Goal: Information Seeking & Learning: Learn about a topic

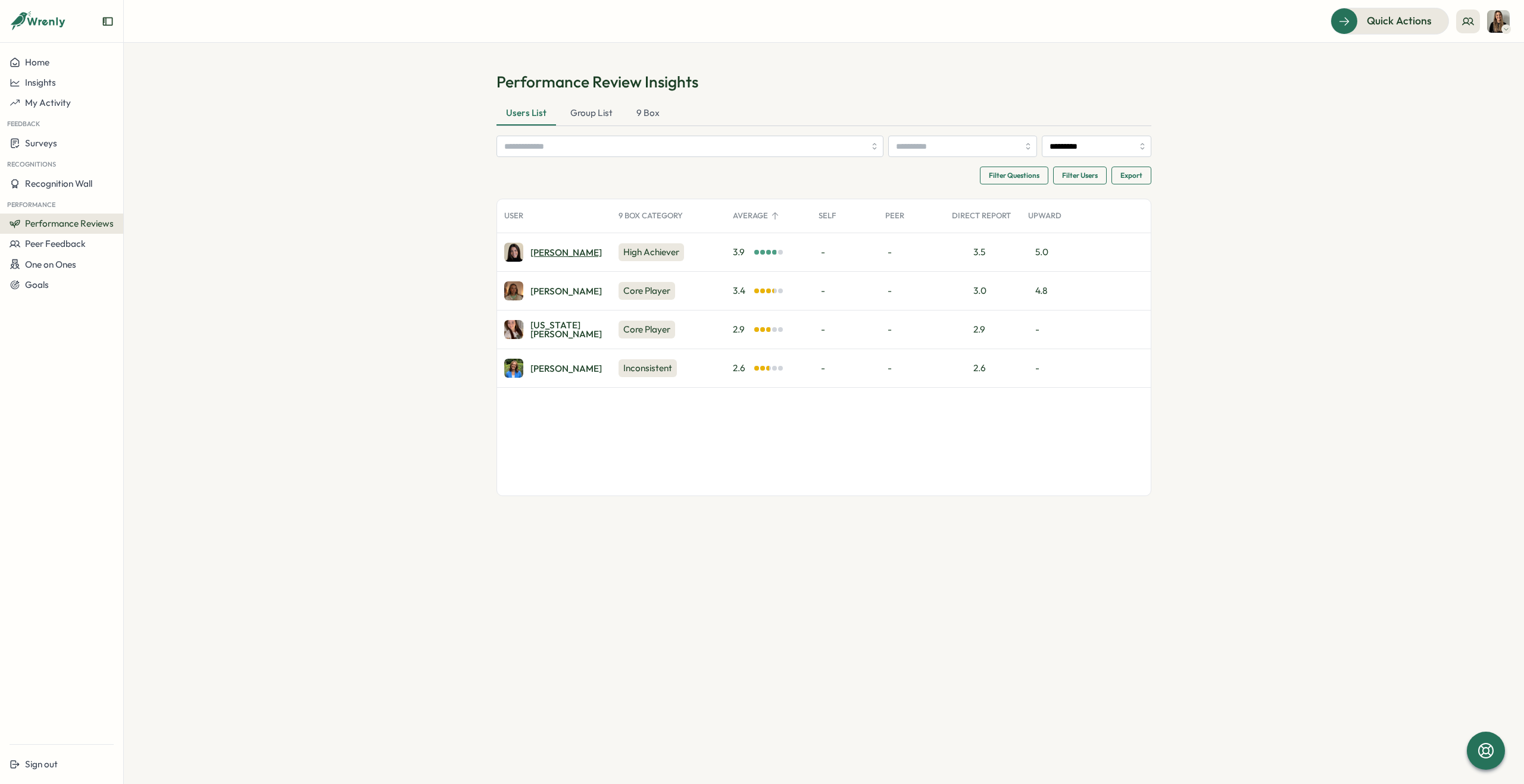
click at [540, 254] on div "Lauren H." at bounding box center [566, 252] width 71 height 9
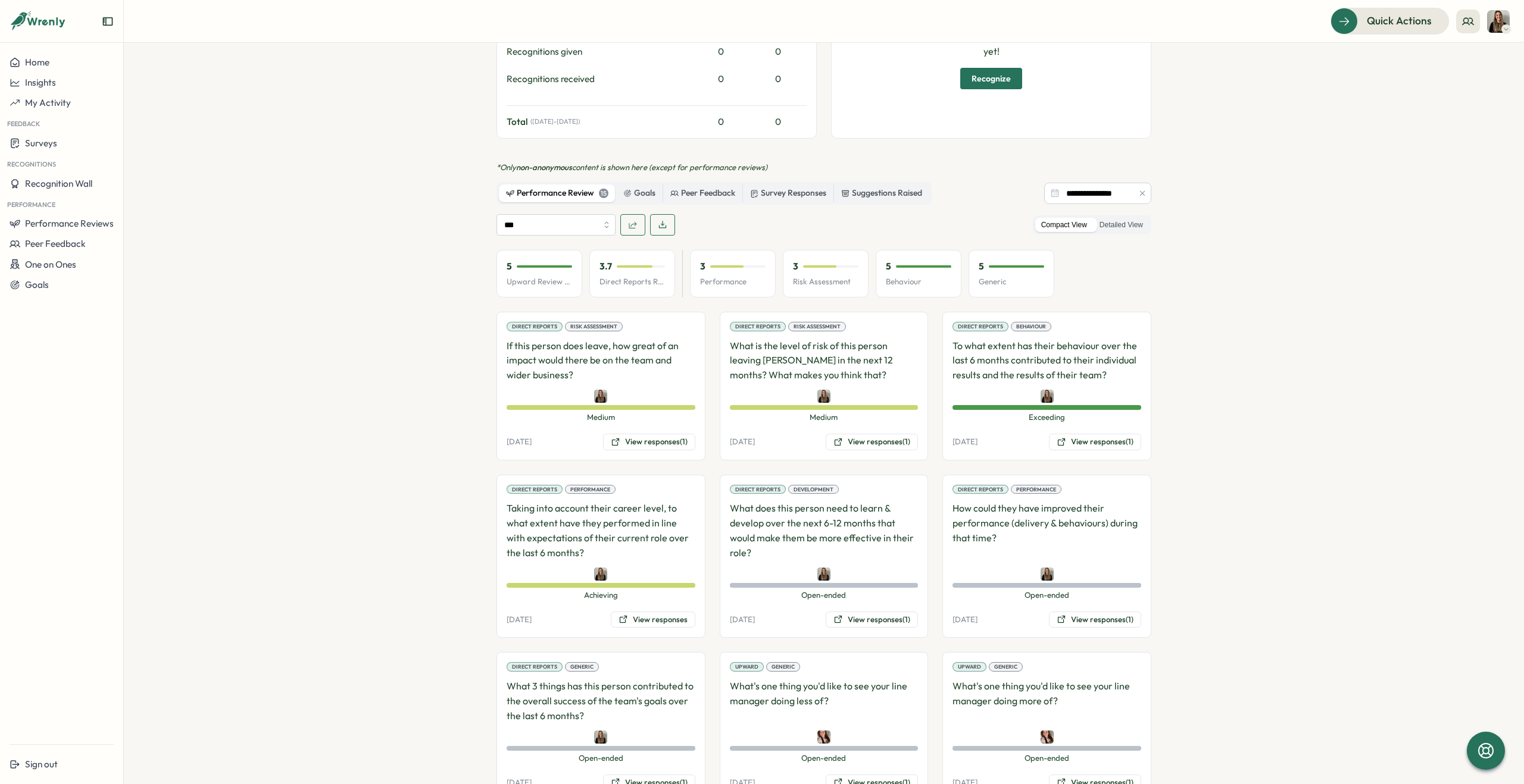
scroll to position [569, 0]
click at [541, 213] on input "***" at bounding box center [556, 224] width 119 height 22
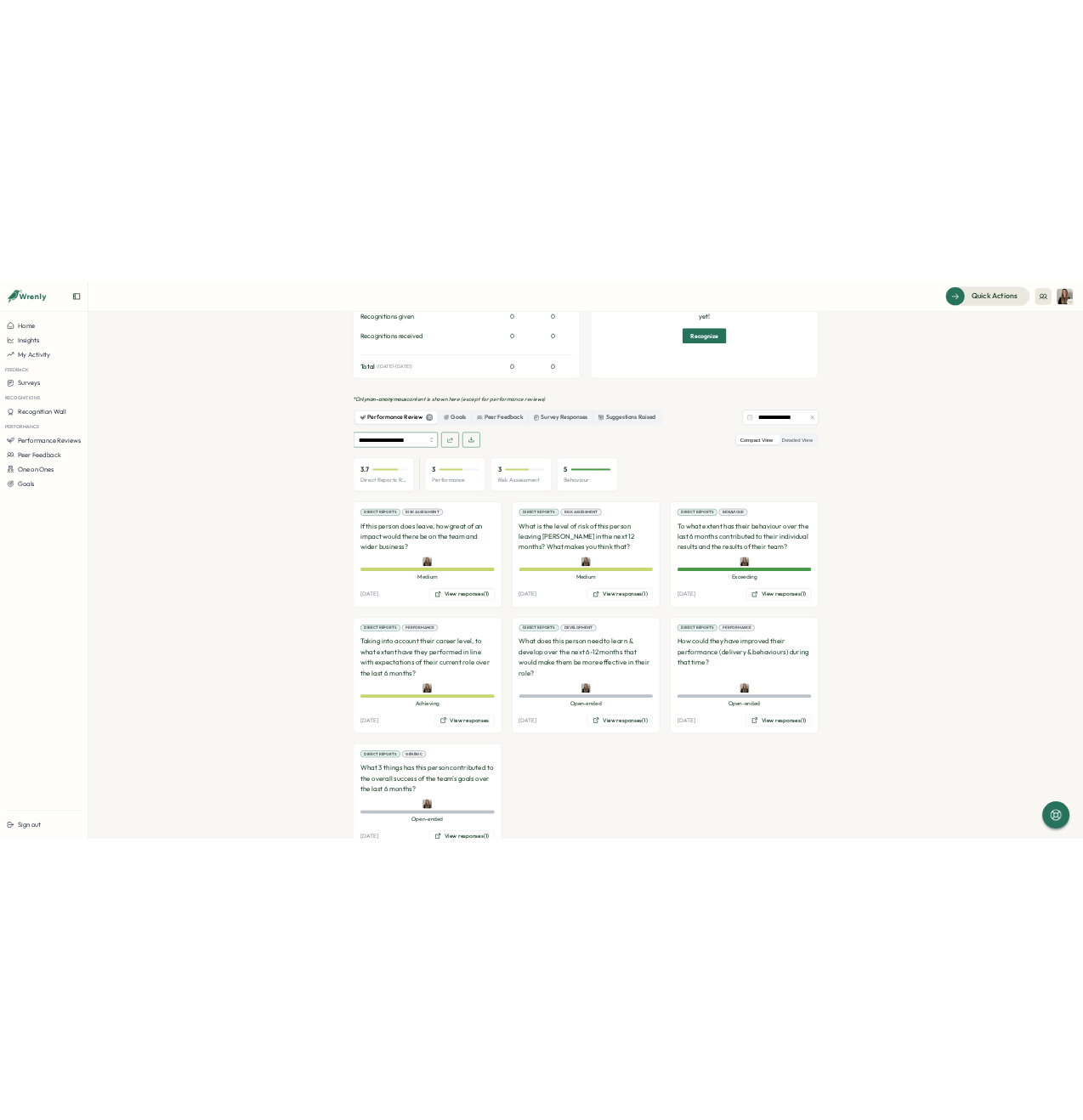
scroll to position [829, 0]
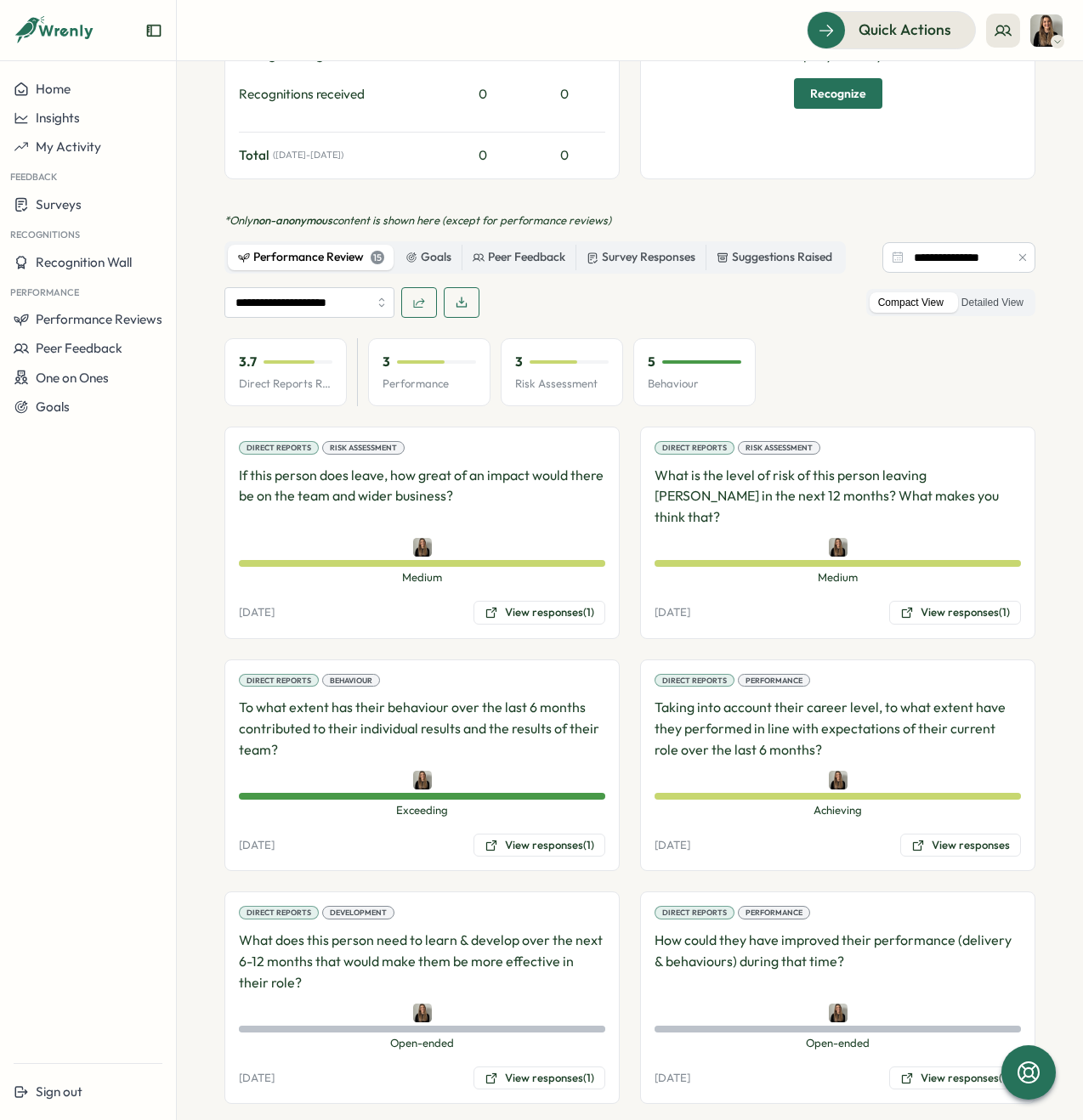
click at [151, 31] on icon "Expand sidebar" at bounding box center [154, 30] width 14 height 12
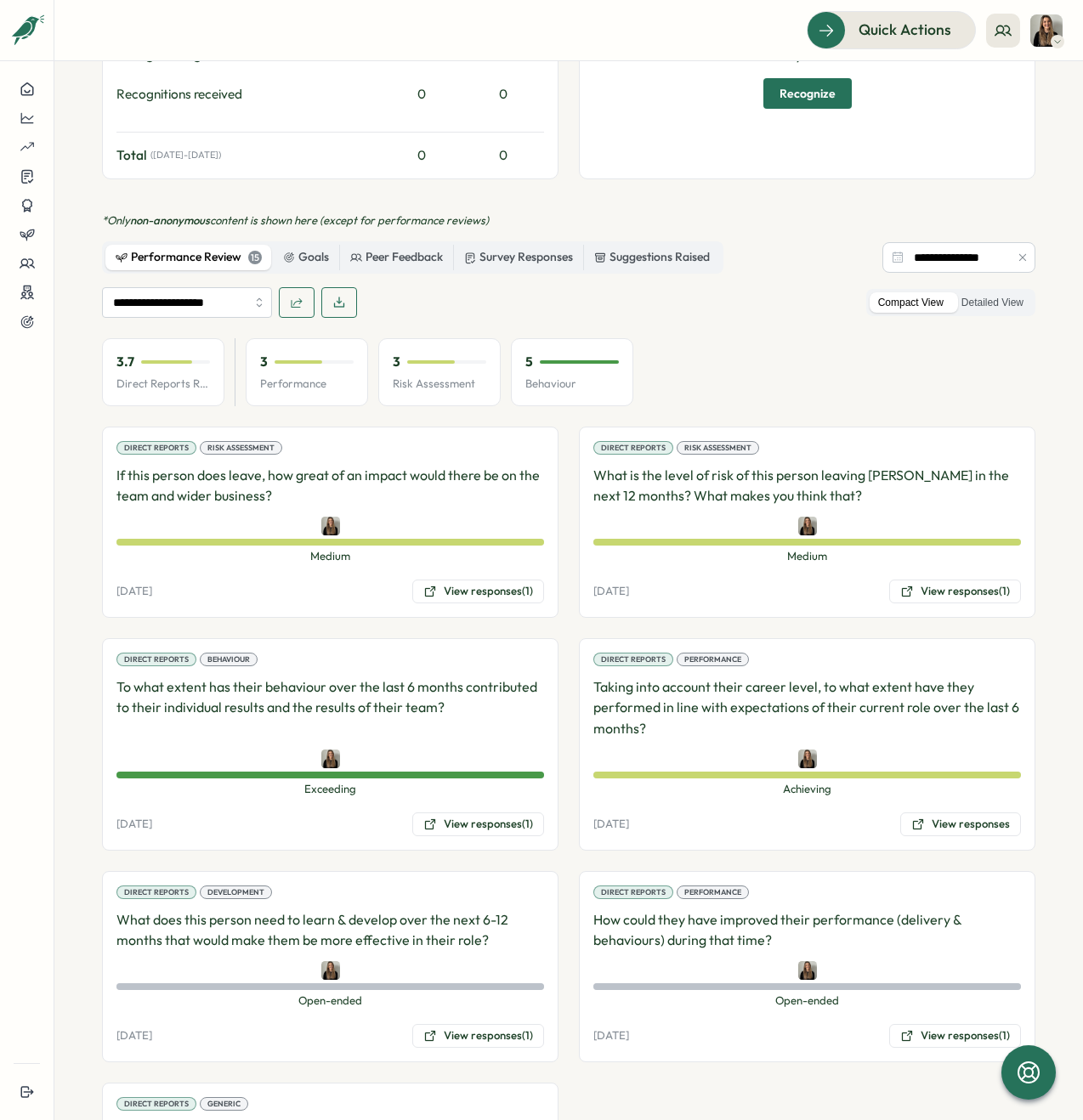
scroll to position [977, 0]
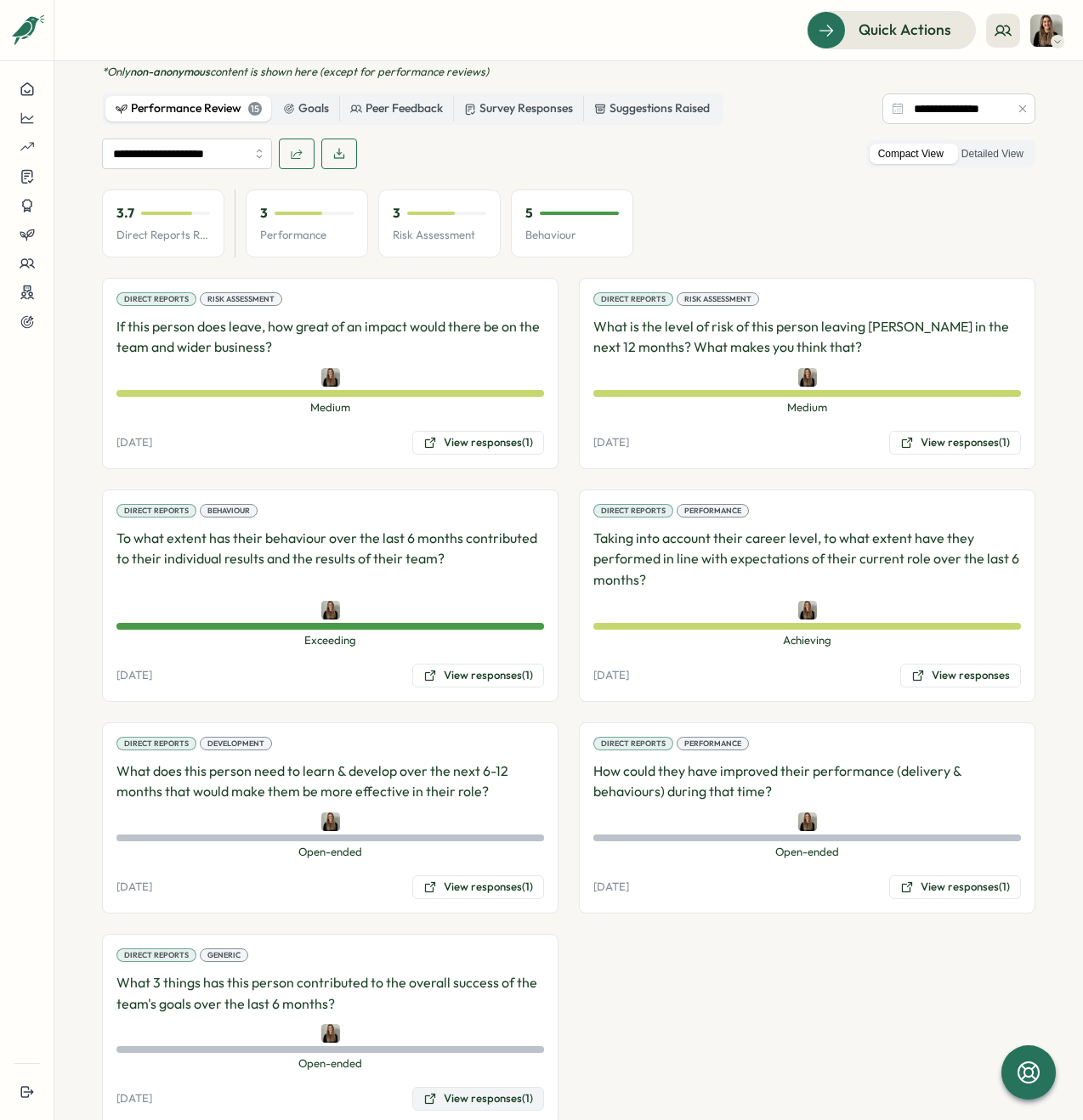
click at [485, 1087] on button "View responses (1)" at bounding box center [478, 1099] width 132 height 24
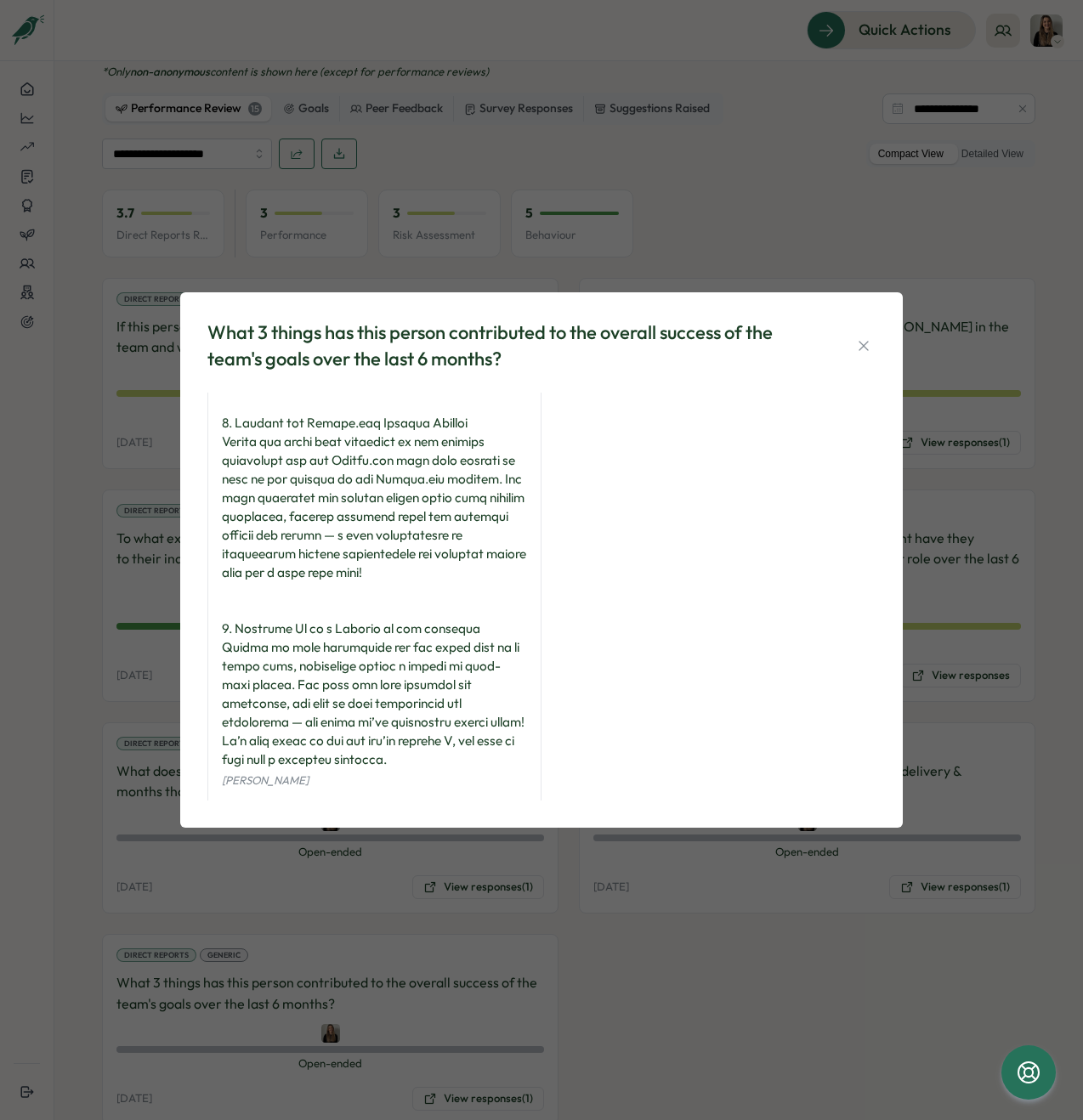
scroll to position [174, 0]
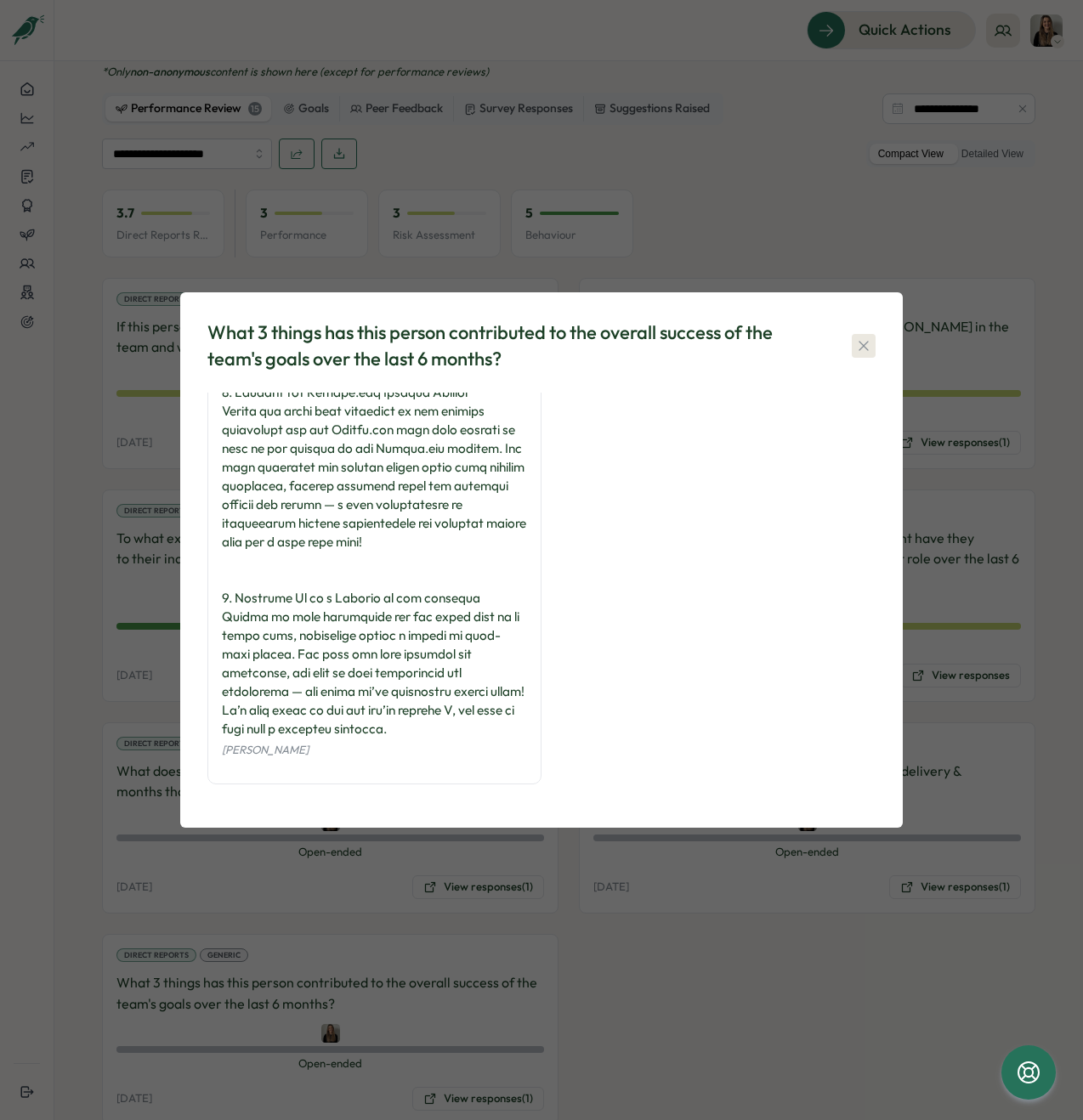
click at [864, 347] on icon "button" at bounding box center [864, 346] width 17 height 17
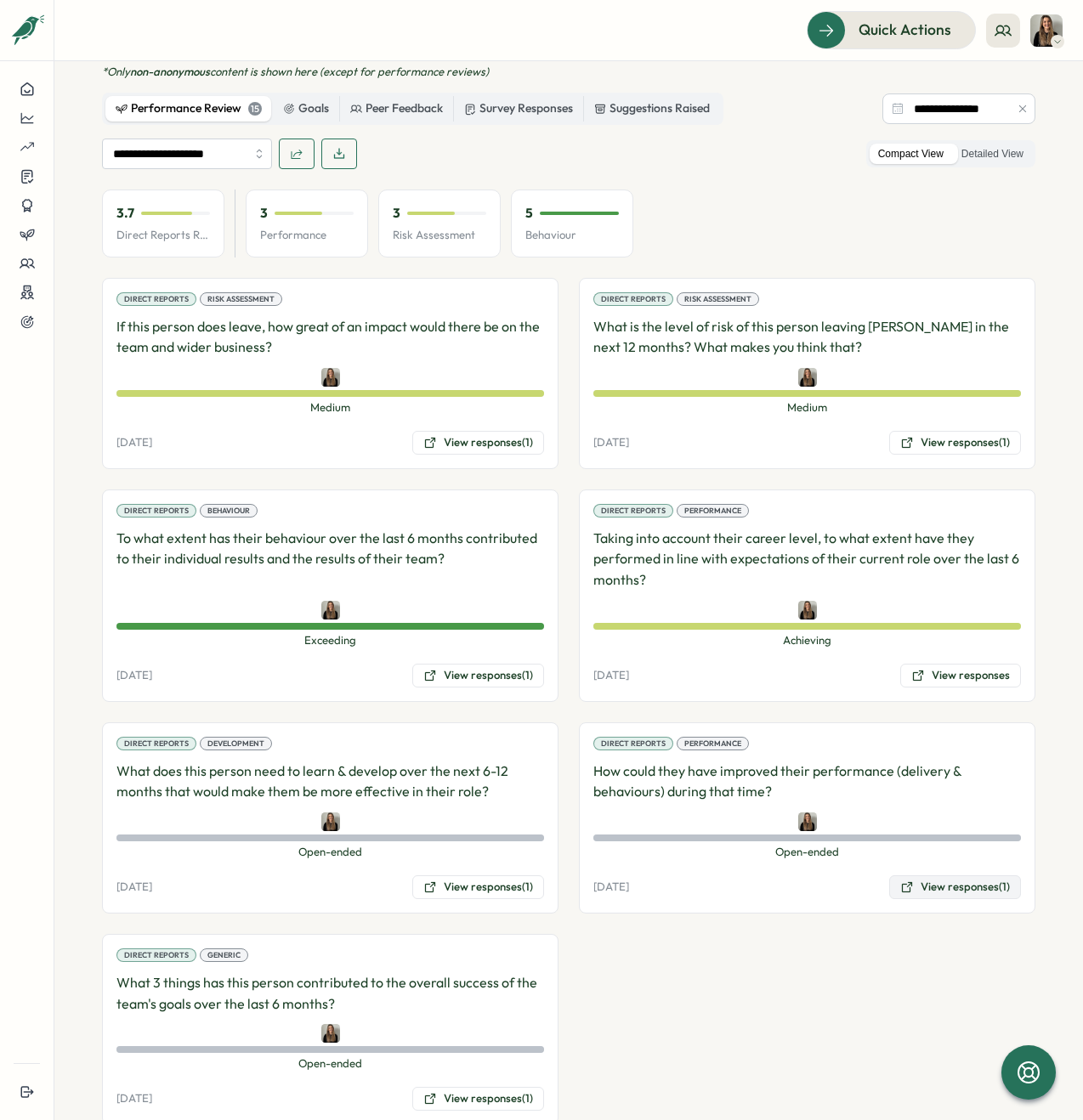
click at [938, 875] on button "View responses (1)" at bounding box center [955, 887] width 132 height 24
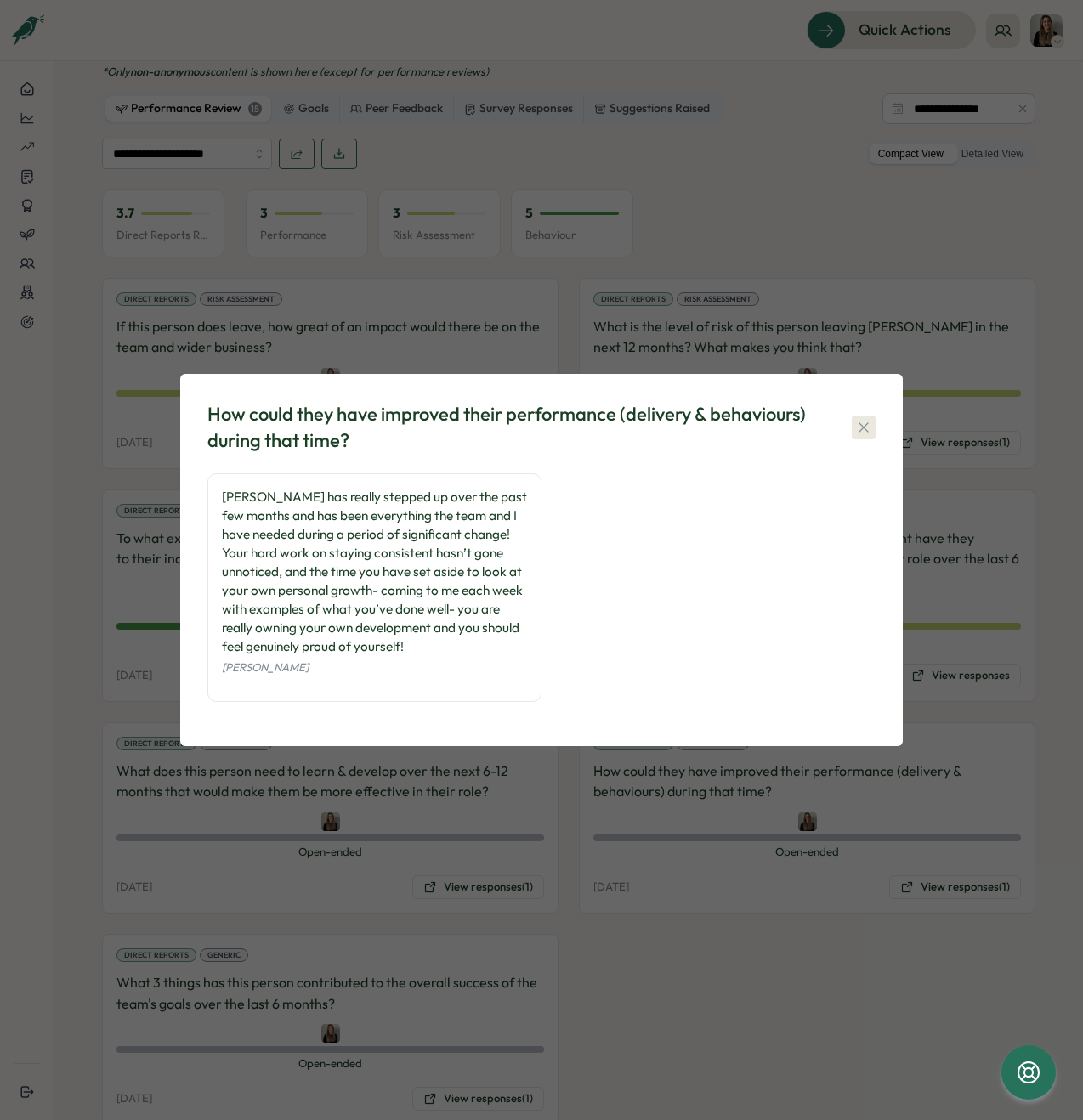
click at [860, 428] on icon "button" at bounding box center [864, 428] width 17 height 17
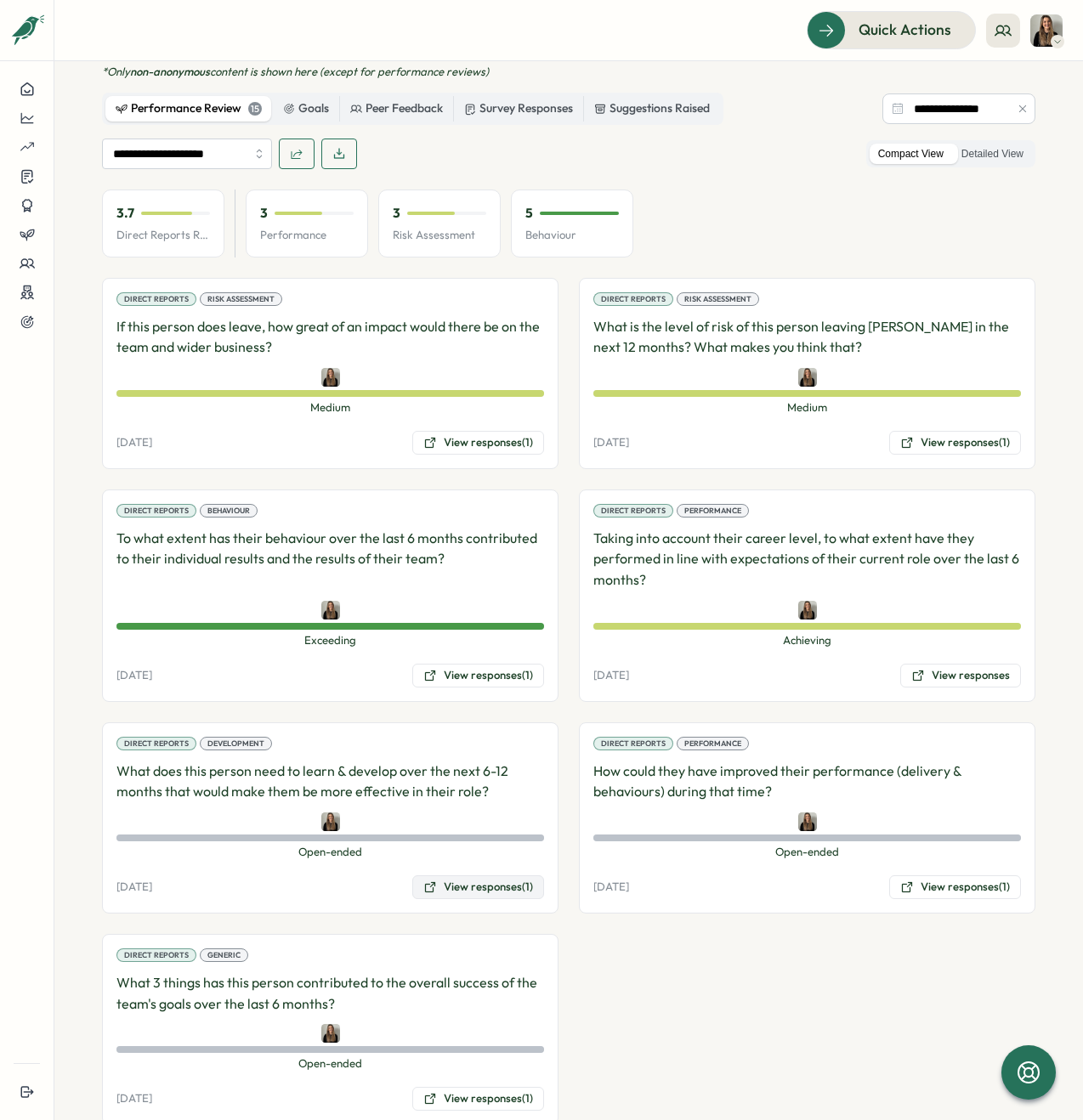
click at [449, 875] on button "View responses (1)" at bounding box center [478, 887] width 132 height 24
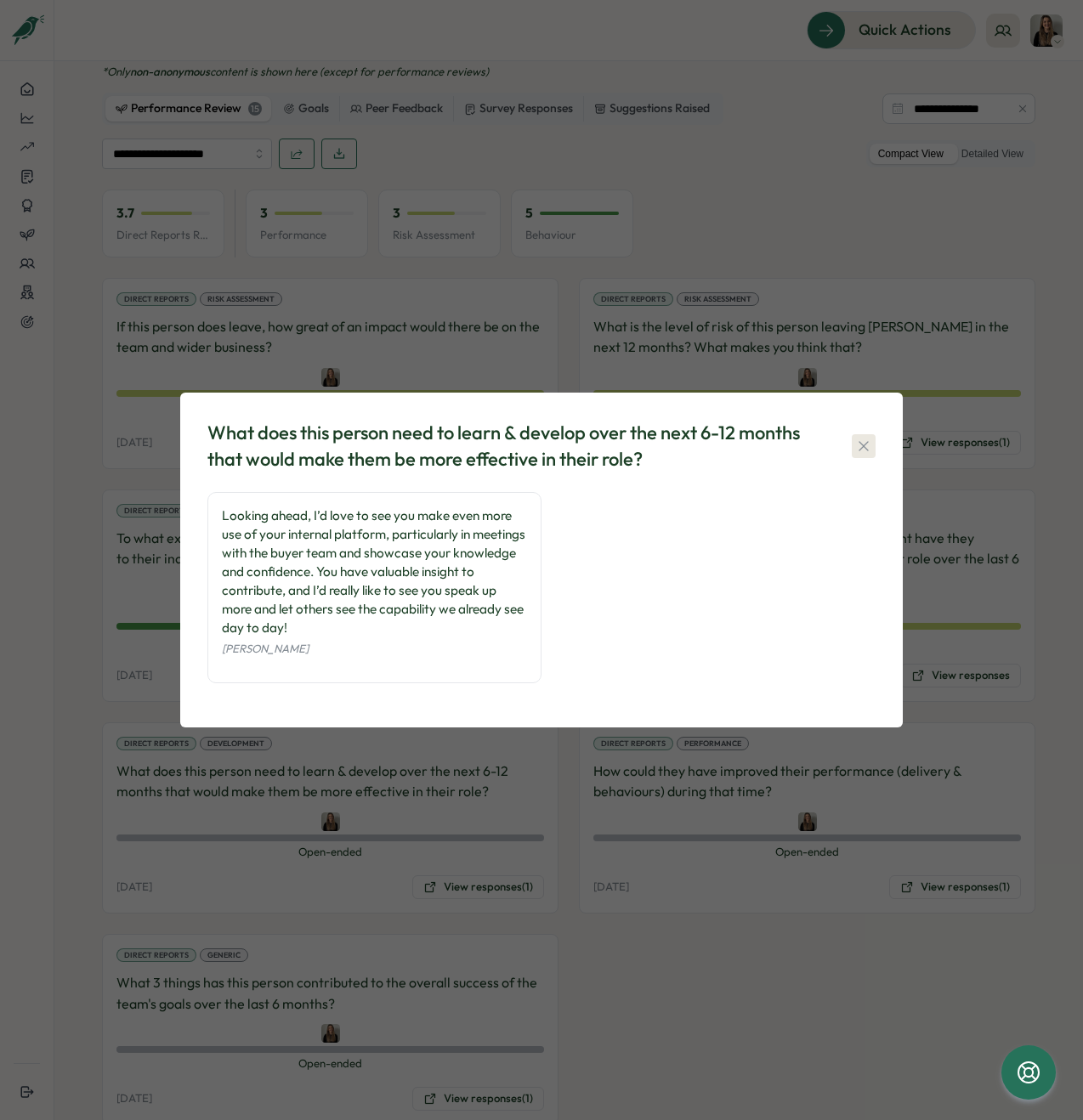
click at [862, 449] on icon "button" at bounding box center [864, 446] width 17 height 17
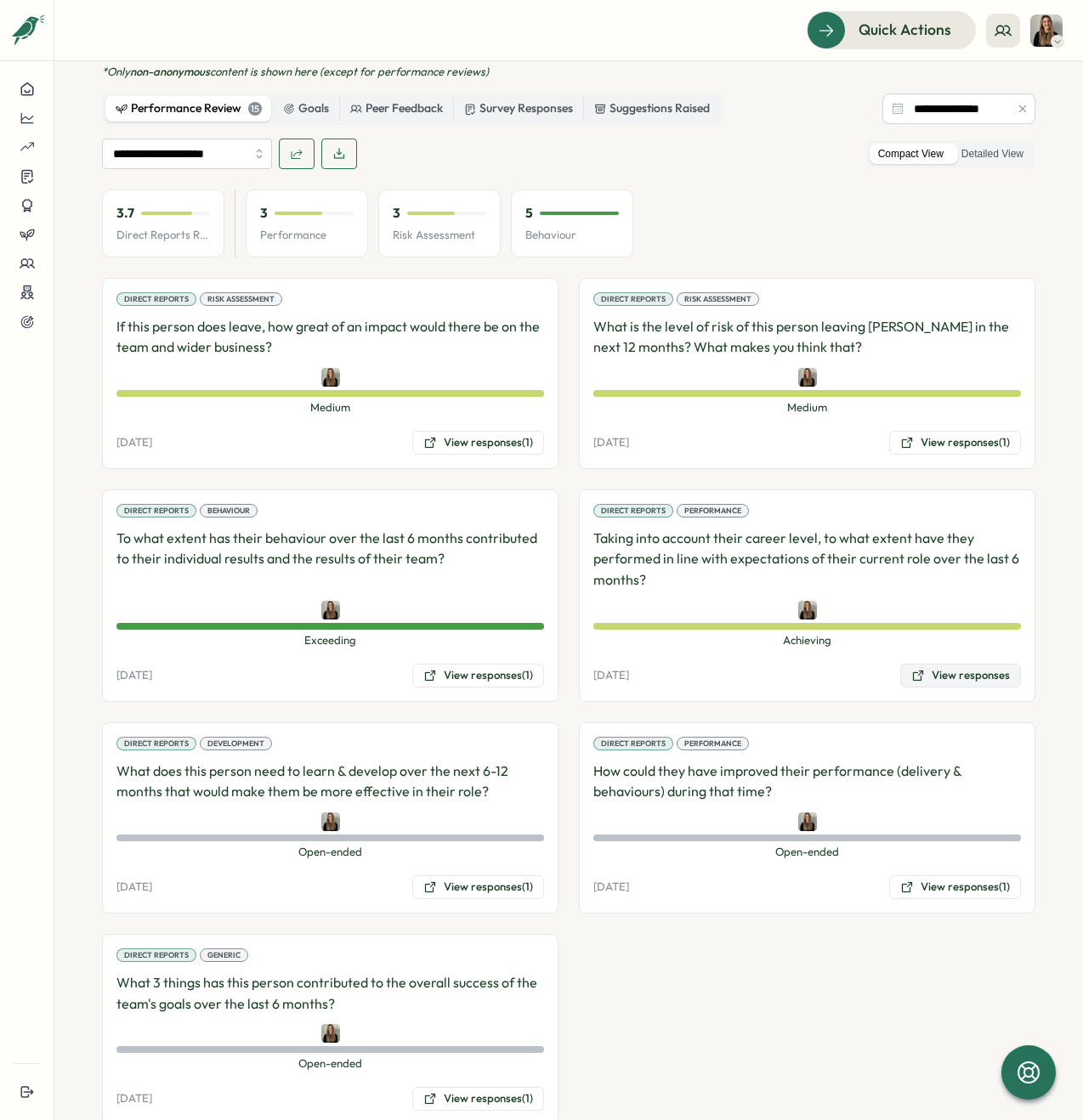
click at [947, 664] on button "View responses" at bounding box center [961, 675] width 120 height 24
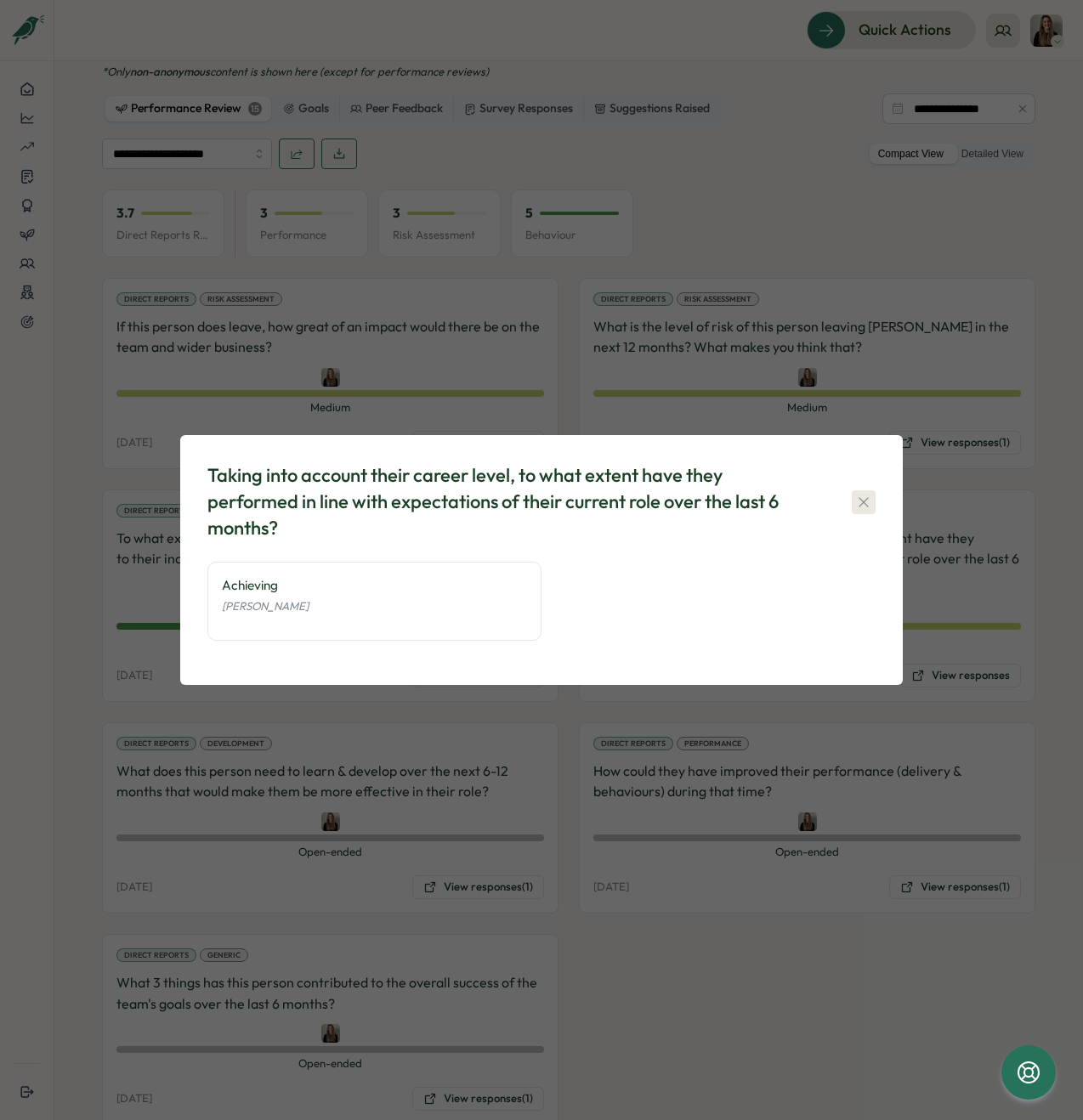
click at [853, 503] on button "button" at bounding box center [864, 502] width 24 height 24
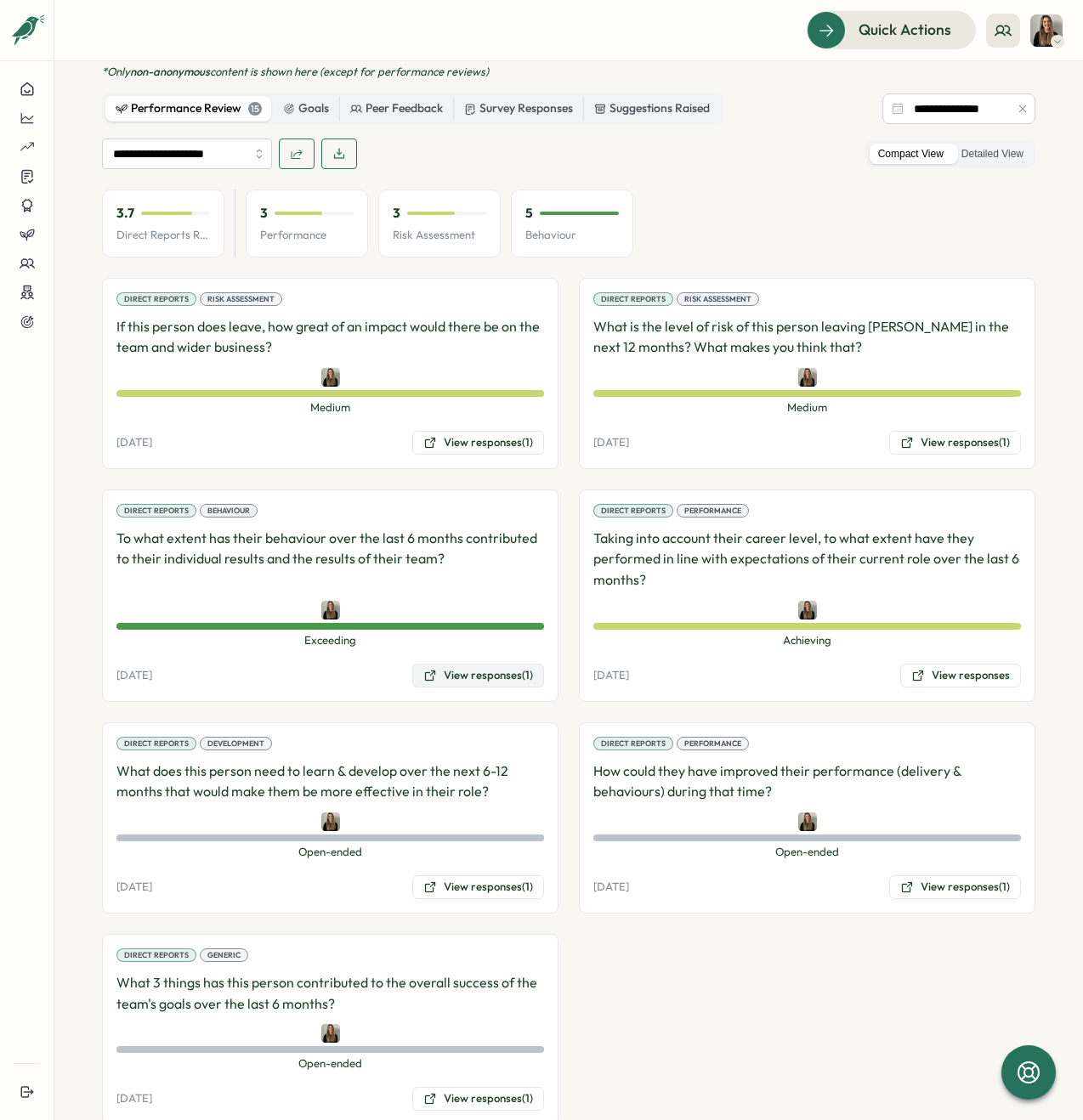
click at [475, 664] on button "View responses (1)" at bounding box center [478, 675] width 132 height 24
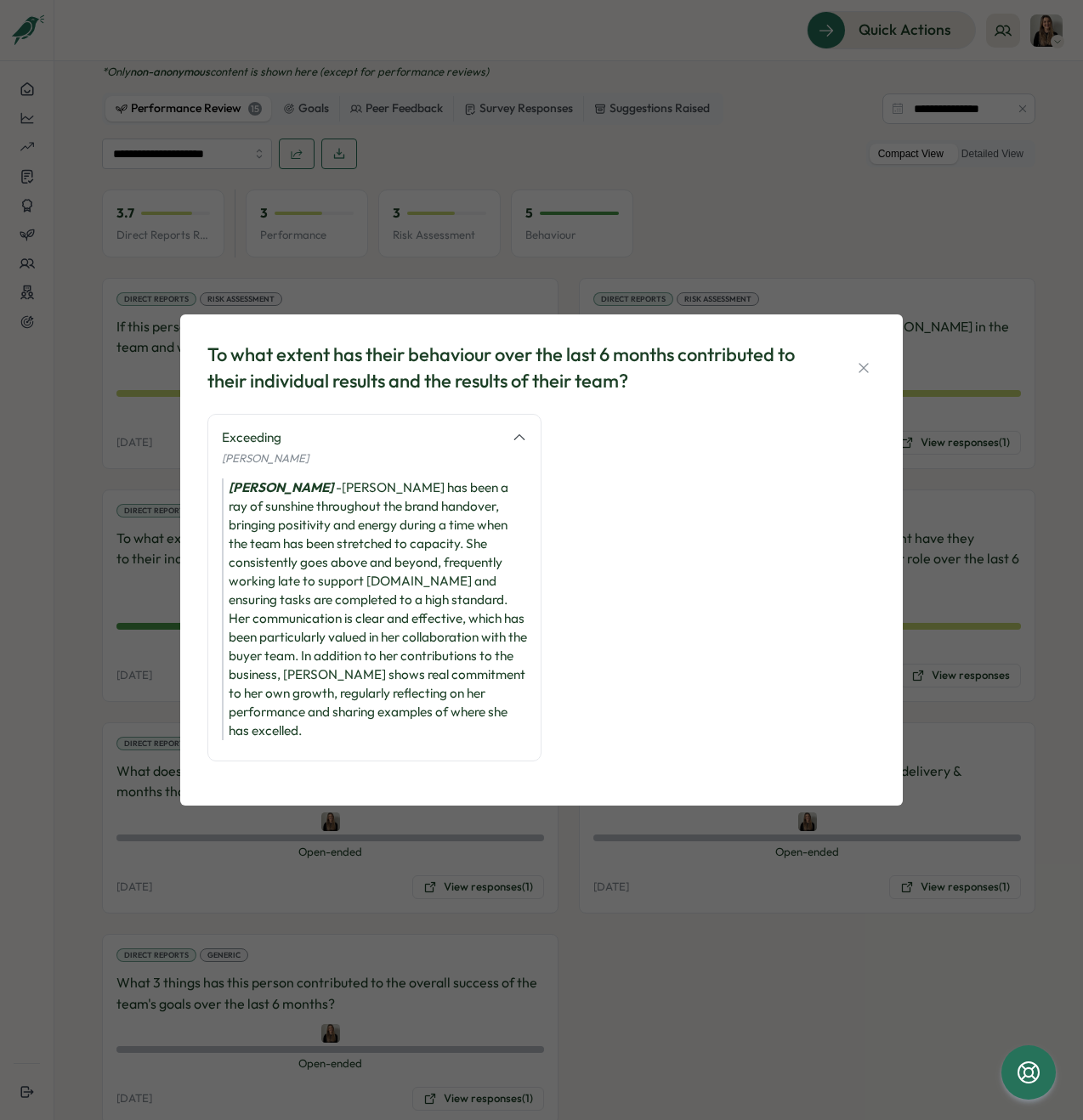
click at [865, 373] on icon "button" at bounding box center [864, 369] width 17 height 17
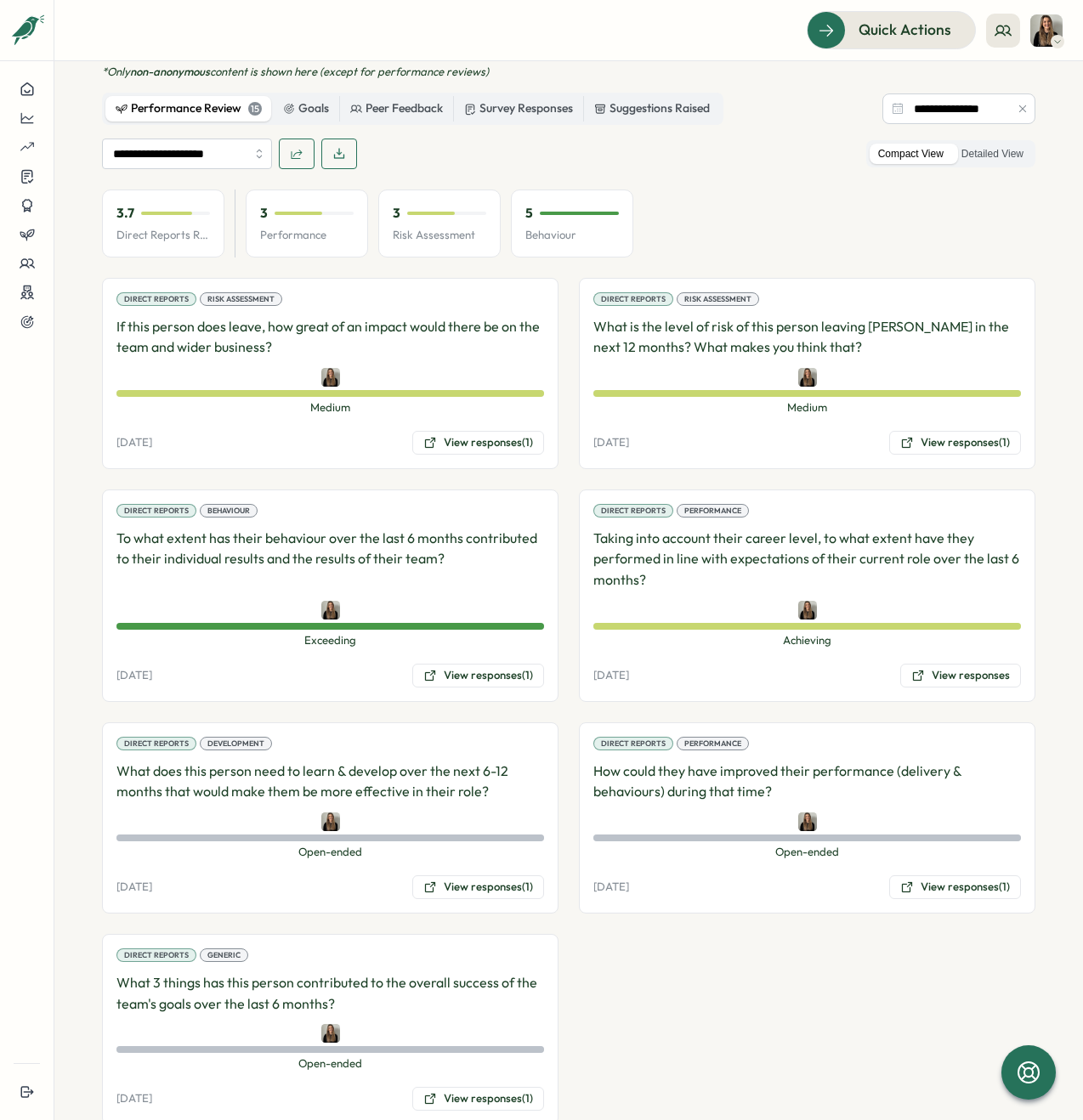
scroll to position [843, 0]
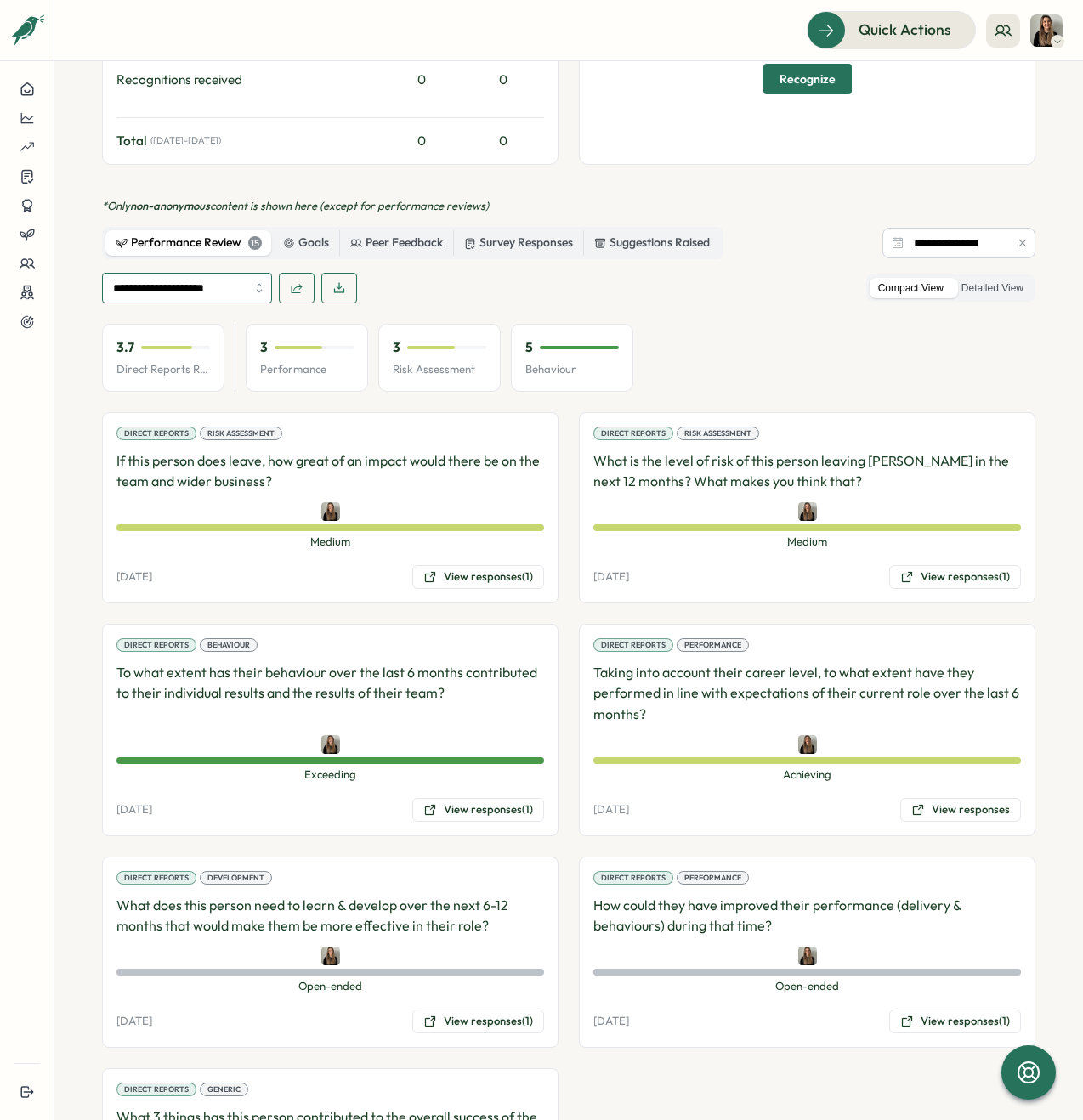
click at [247, 273] on input "**********" at bounding box center [186, 288] width 170 height 31
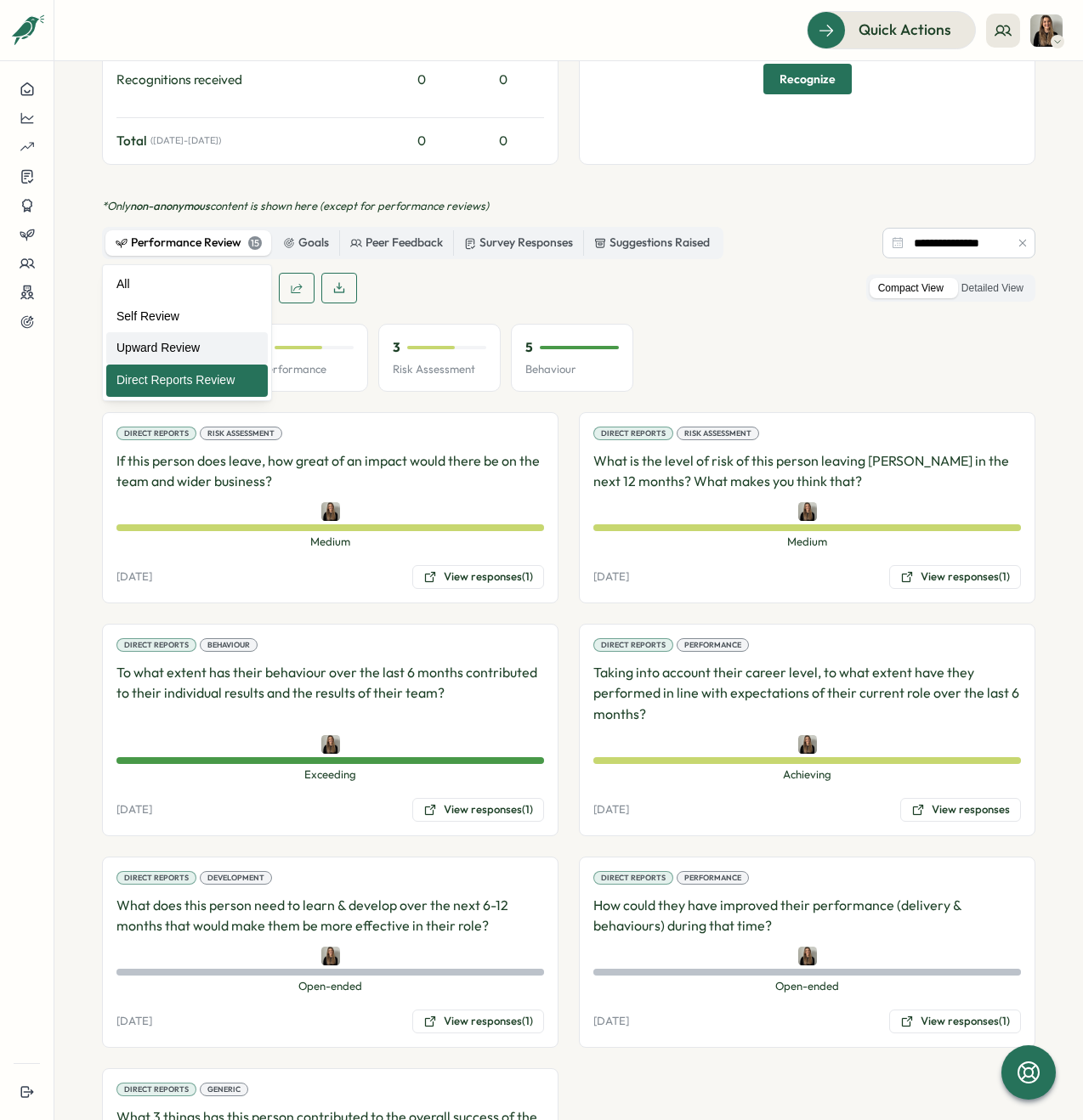
type input "**********"
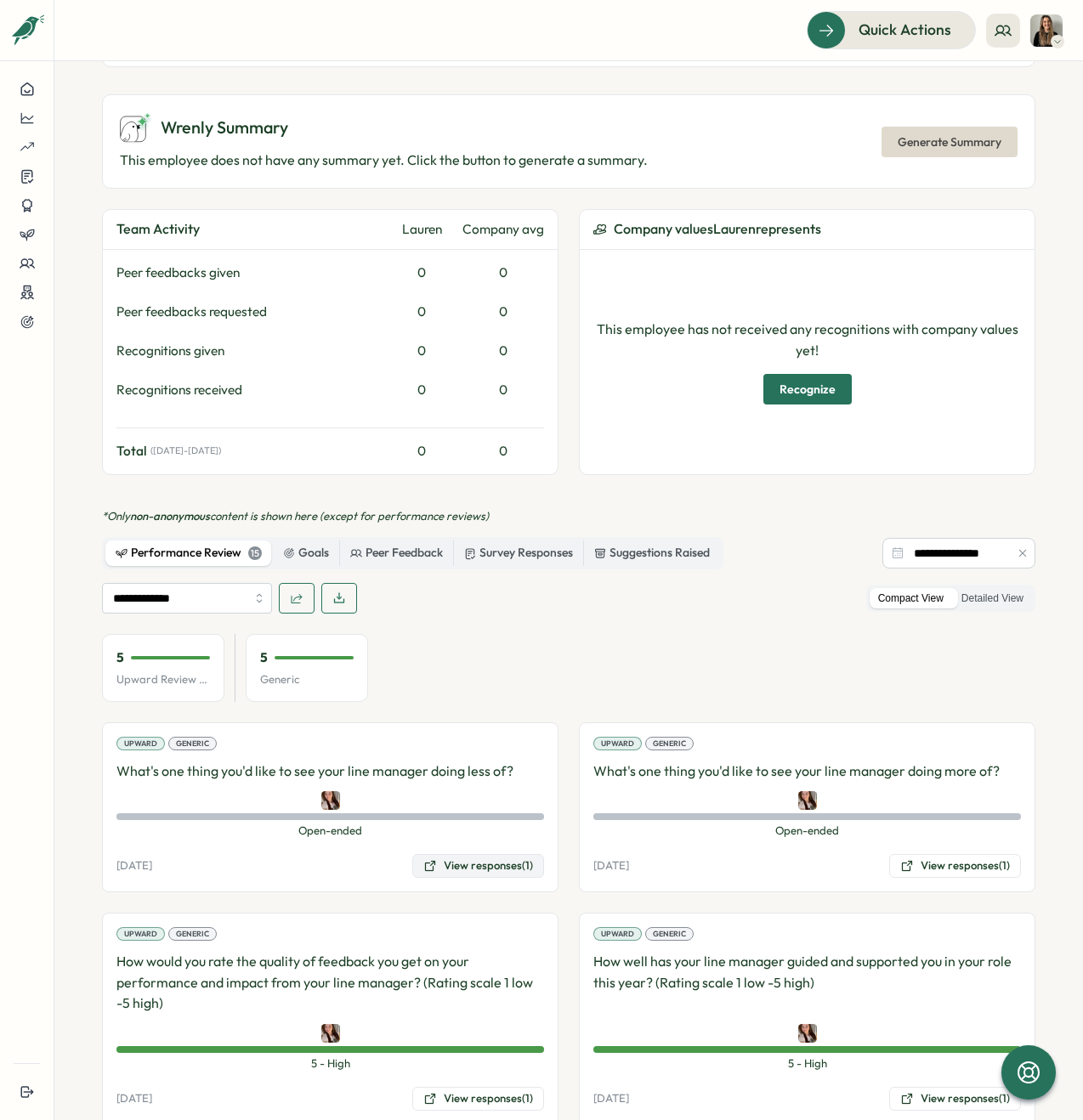
click at [461, 854] on button "View responses (1)" at bounding box center [478, 866] width 132 height 24
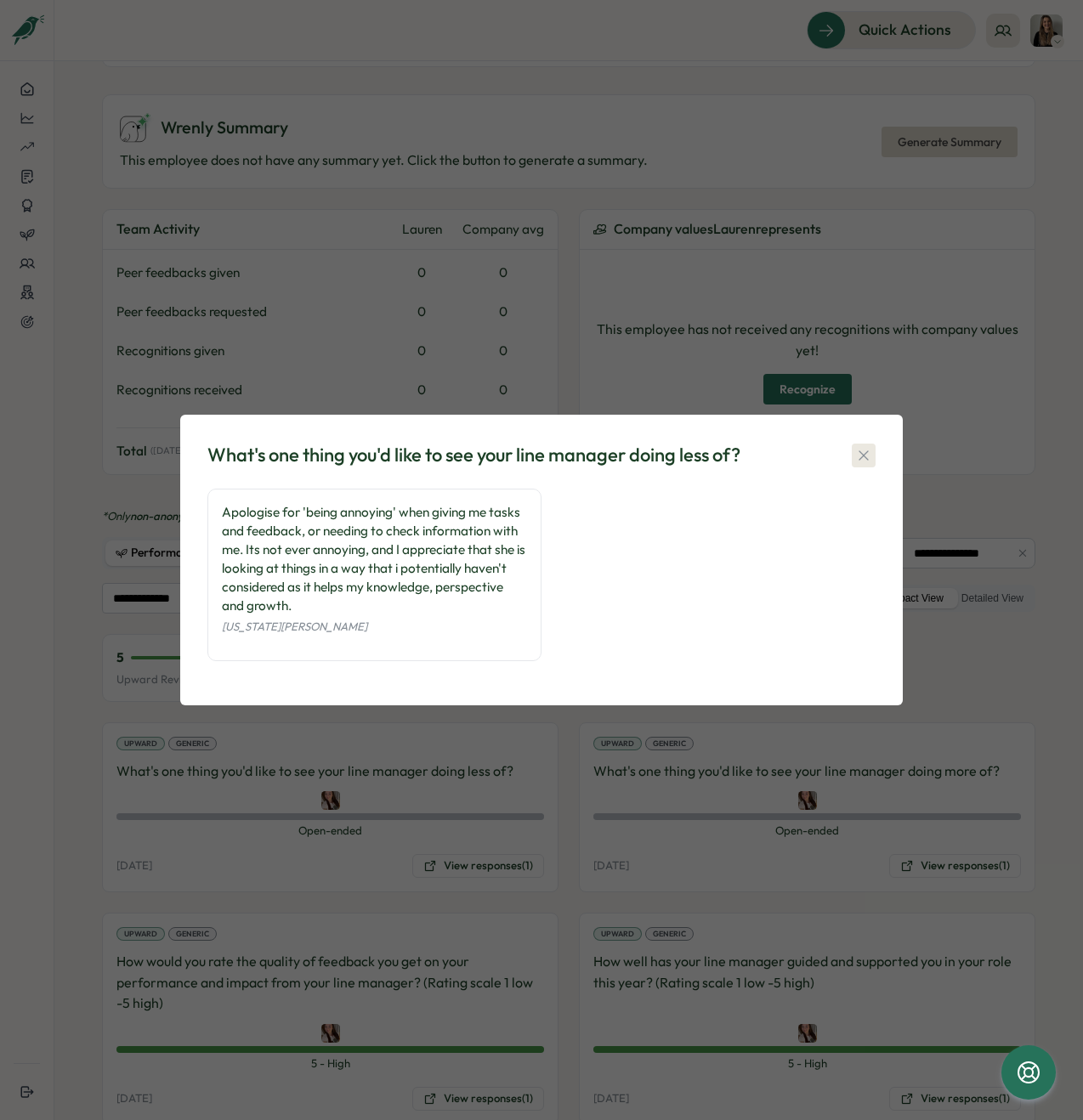
click at [873, 456] on button "button" at bounding box center [864, 455] width 24 height 24
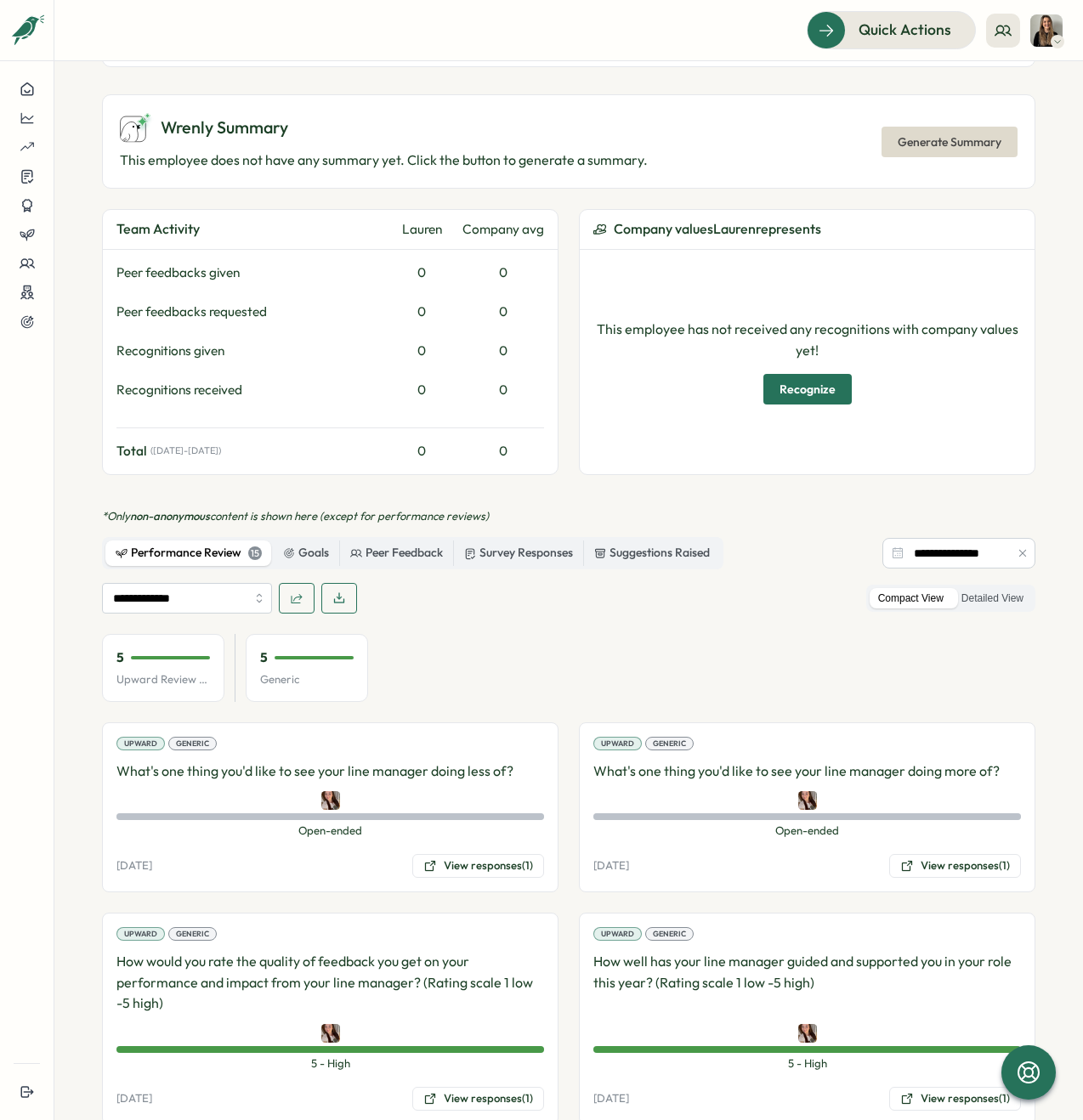
drag, startPoint x: 561, startPoint y: 537, endPoint x: 558, endPoint y: 563, distance: 26.2
click at [561, 537] on div "**********" at bounding box center [569, 817] width 934 height 616
click at [939, 854] on button "View responses (1)" at bounding box center [955, 866] width 132 height 24
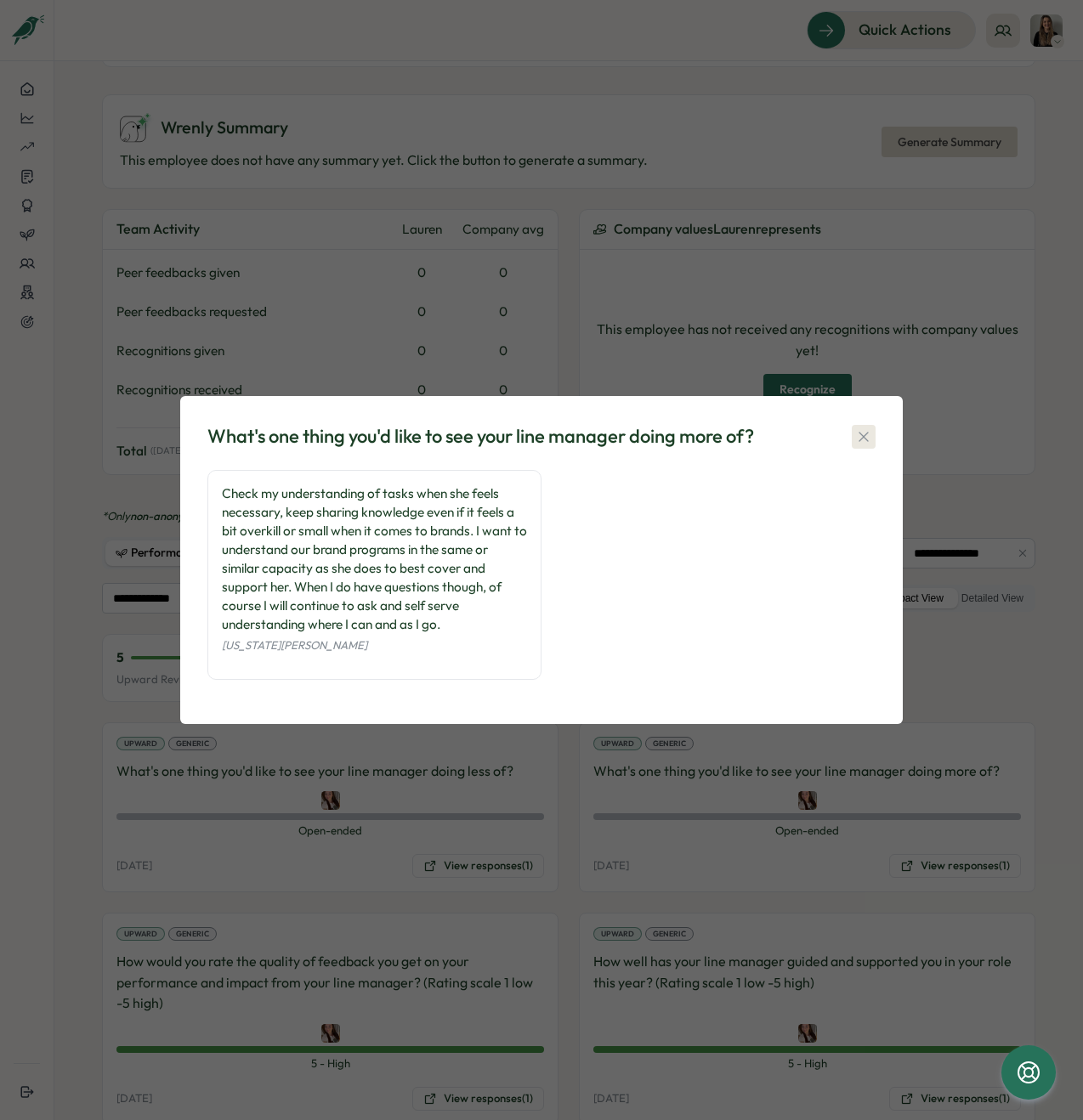
click at [867, 442] on icon "button" at bounding box center [864, 437] width 17 height 17
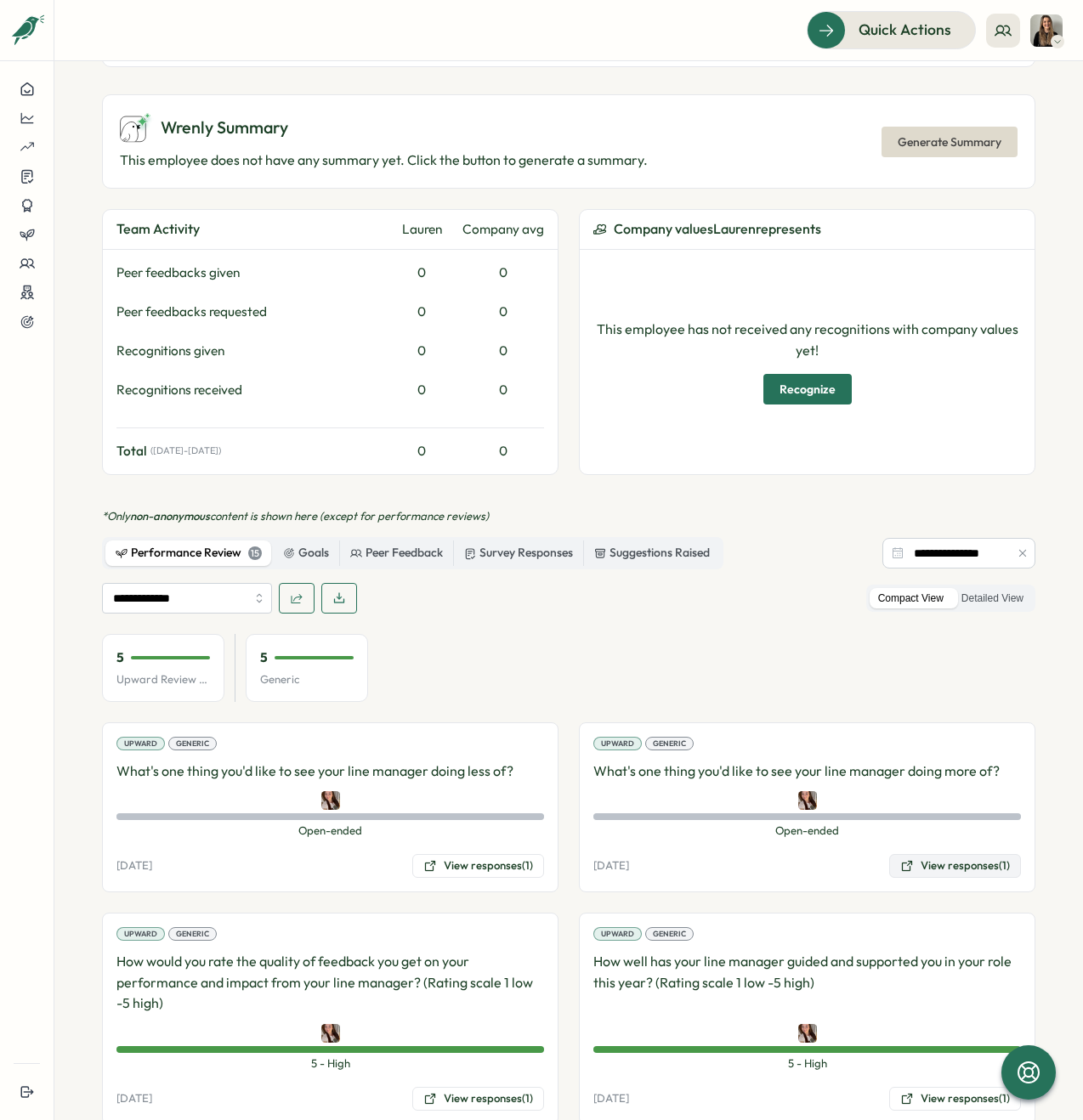
click at [933, 854] on button "View responses (1)" at bounding box center [955, 866] width 132 height 24
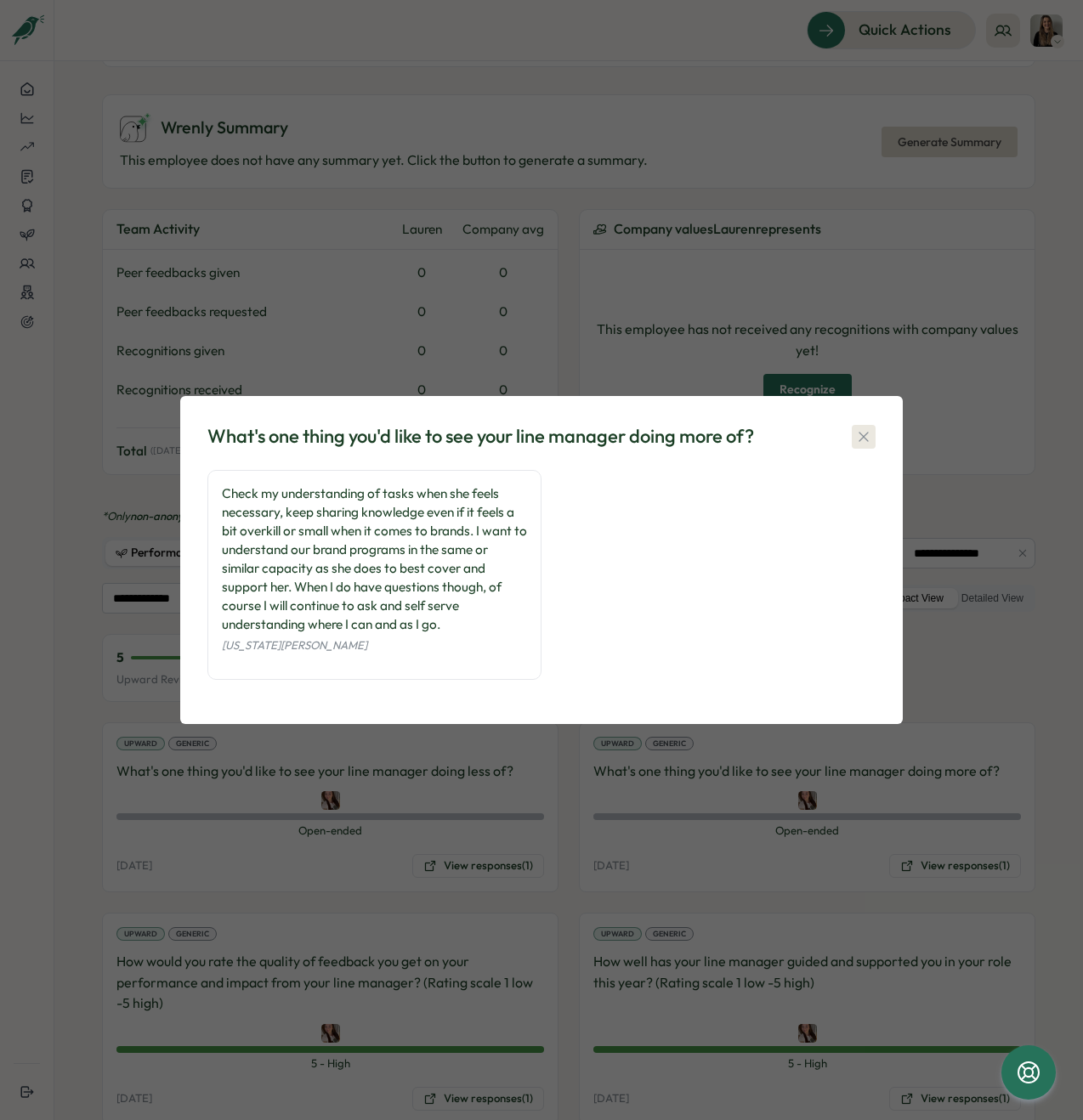
click at [871, 434] on icon "button" at bounding box center [864, 437] width 17 height 17
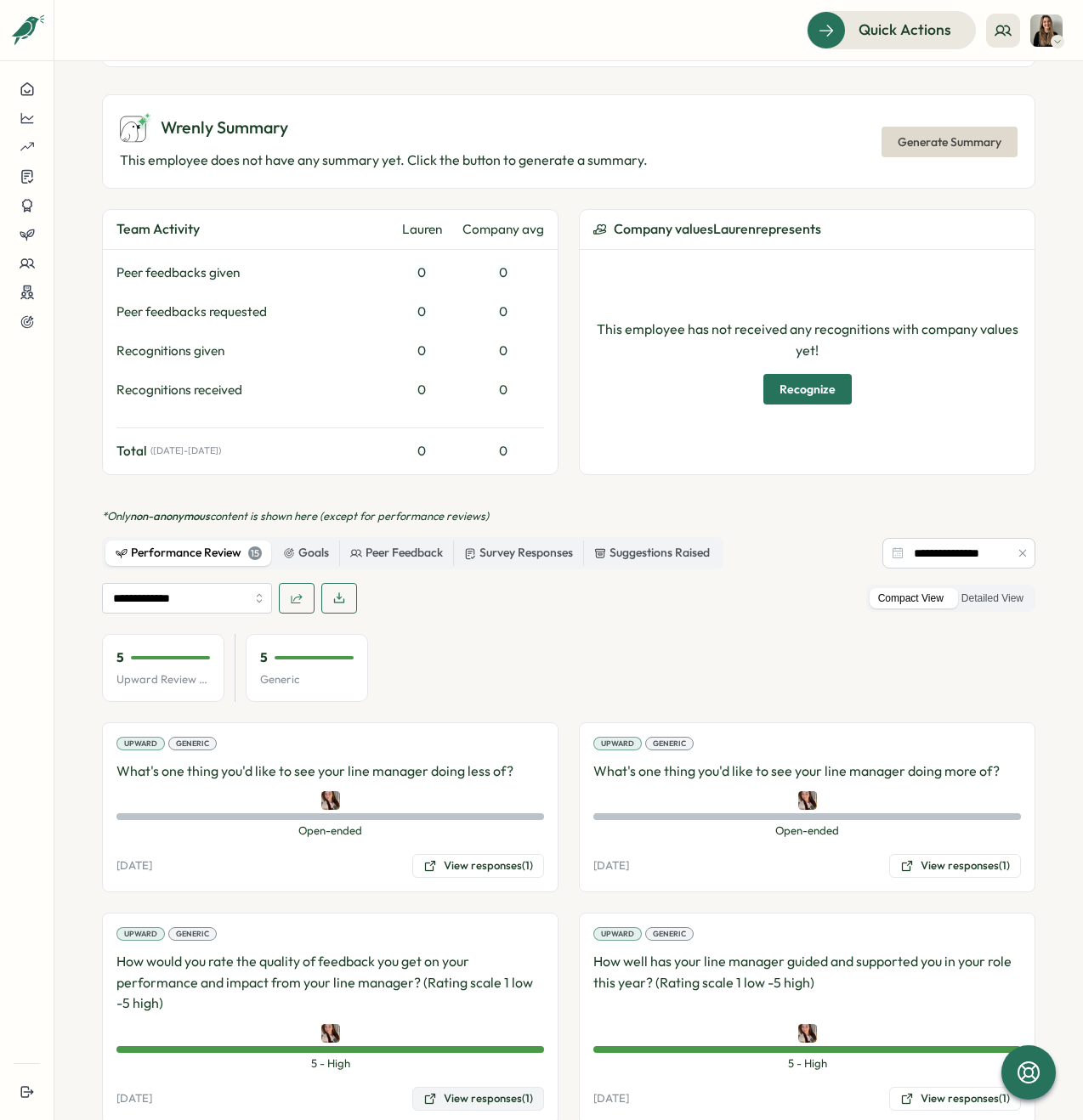
click at [478, 1087] on button "View responses (1)" at bounding box center [478, 1099] width 132 height 24
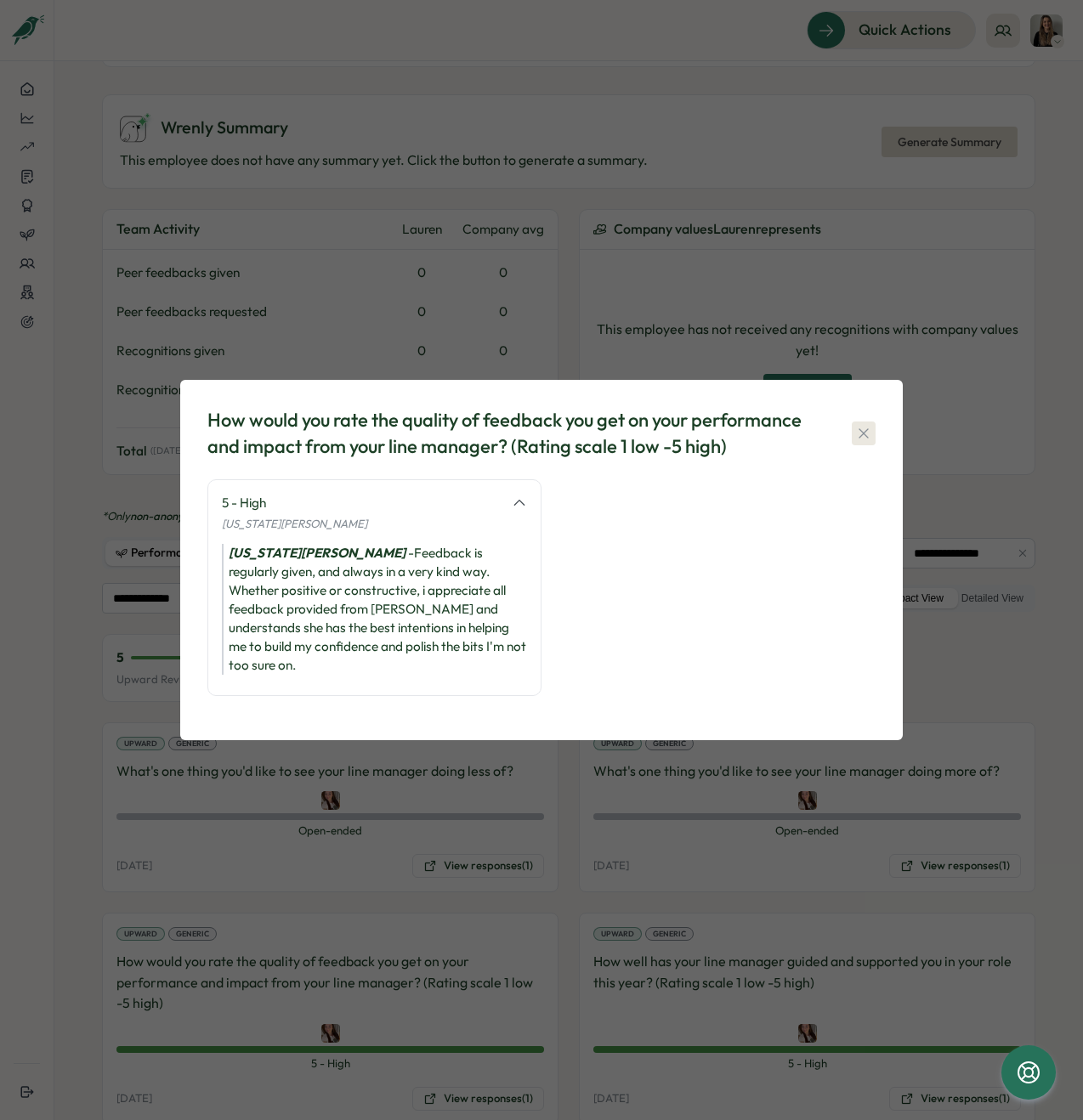
click at [866, 438] on icon "button" at bounding box center [864, 433] width 10 height 10
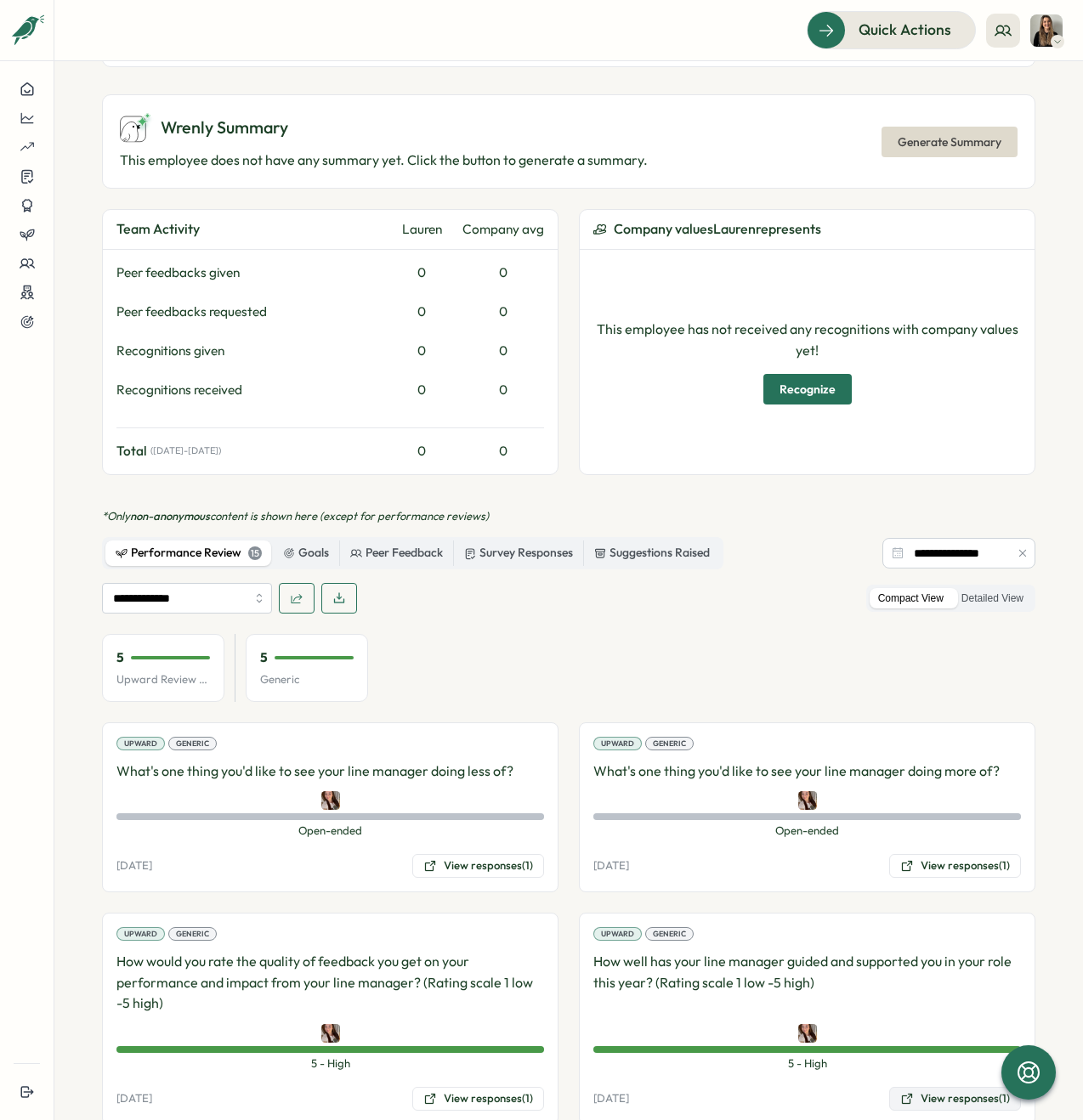
click at [943, 1087] on button "View responses (1)" at bounding box center [955, 1099] width 132 height 24
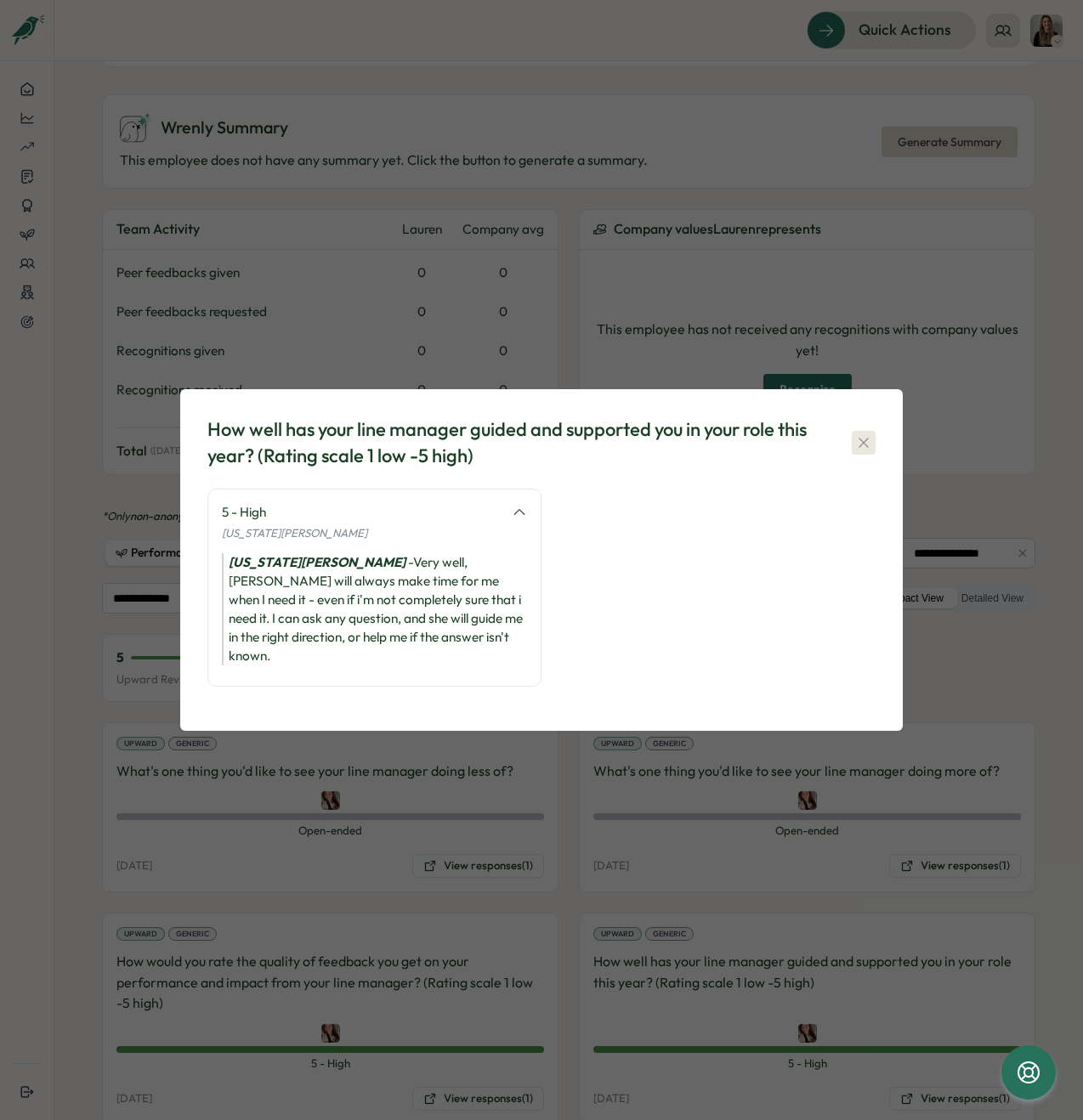
click at [866, 447] on icon "button" at bounding box center [864, 443] width 10 height 10
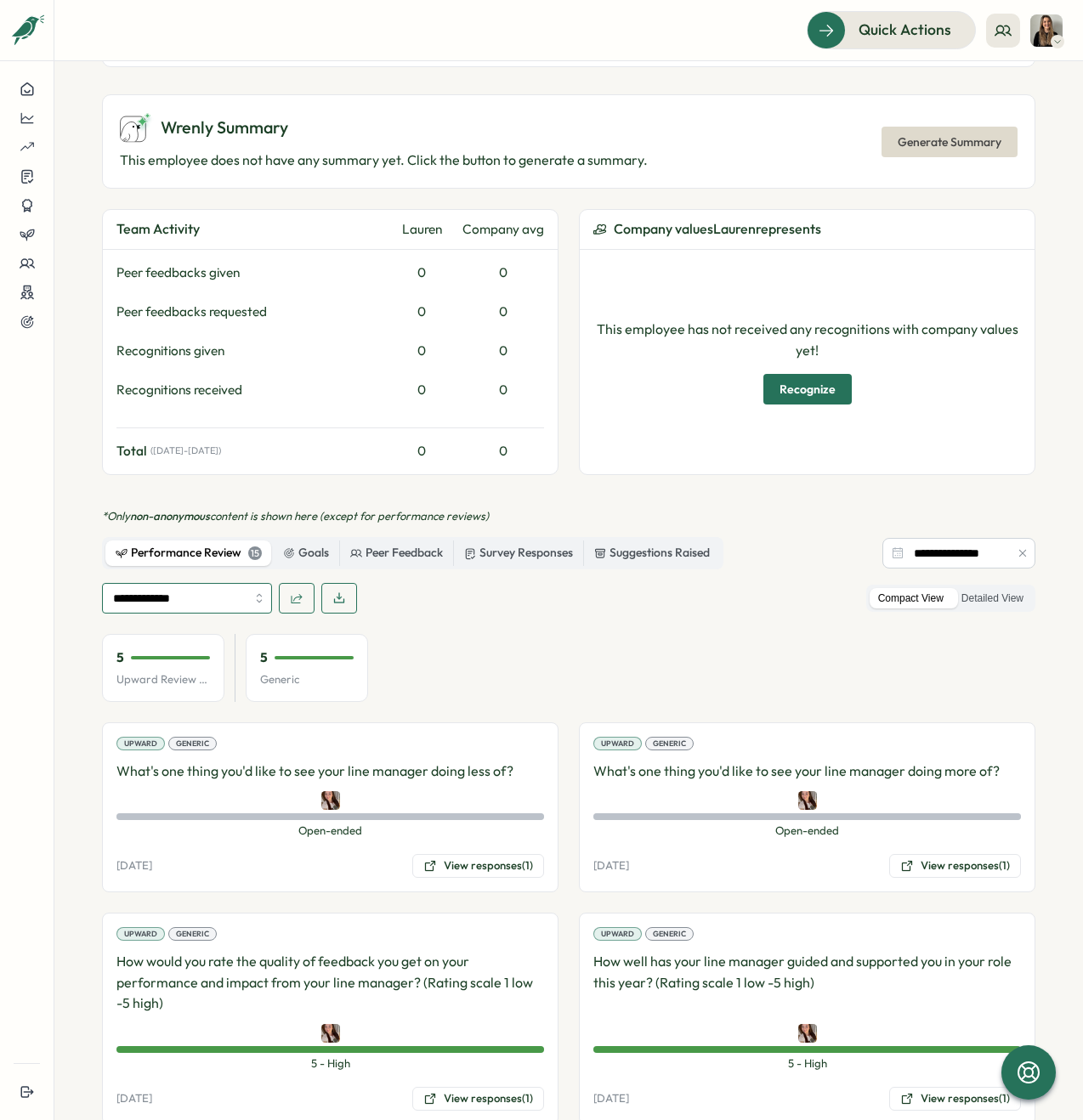
click at [219, 583] on input "**********" at bounding box center [186, 599] width 170 height 31
click at [586, 634] on div "5 Upward Review Avg 5 Generic" at bounding box center [569, 668] width 934 height 68
